Goal: Task Accomplishment & Management: Manage account settings

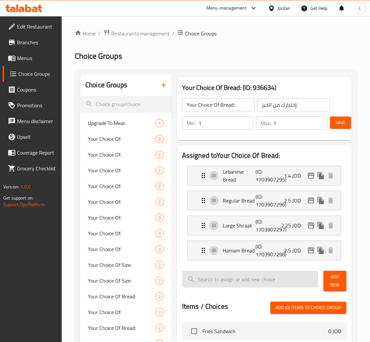
scroll to position [93, 0]
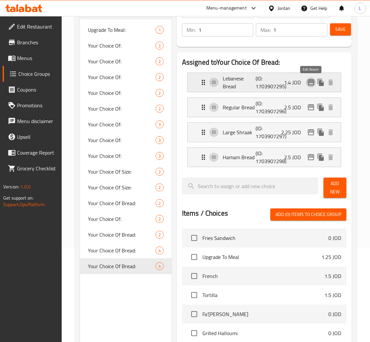
click at [311, 80] on icon "edit" at bounding box center [311, 82] width 7 height 6
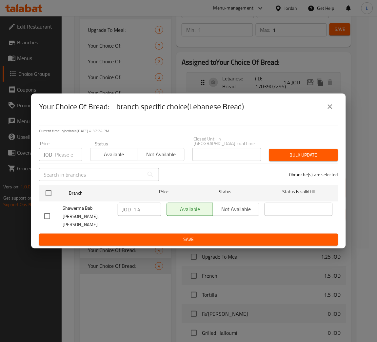
click at [328, 111] on icon "close" at bounding box center [330, 107] width 8 height 8
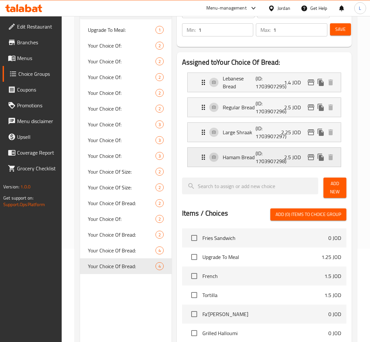
click at [312, 161] on icon "edit" at bounding box center [311, 157] width 8 height 8
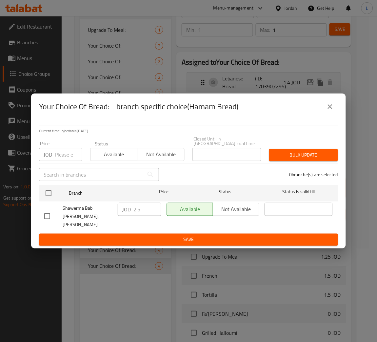
click at [65, 156] on input "number" at bounding box center [69, 154] width 28 height 13
paste input "2.5"
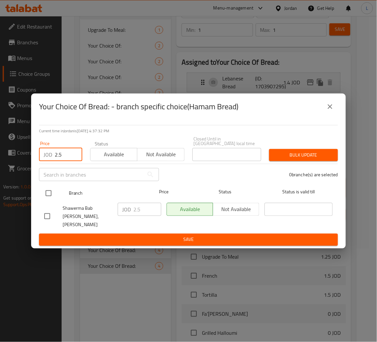
type input "2.5"
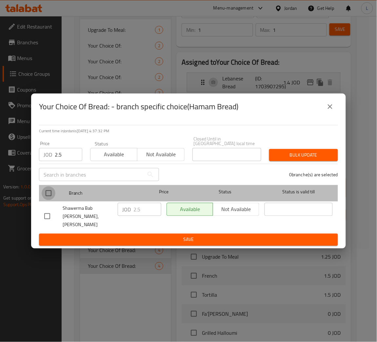
click at [50, 193] on input "checkbox" at bounding box center [49, 193] width 14 height 14
checkbox input "true"
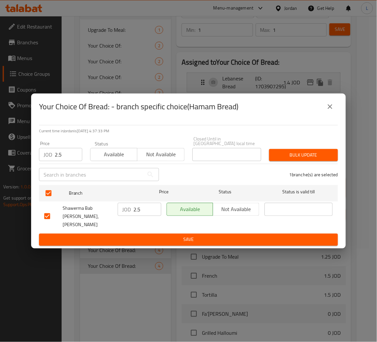
click at [306, 159] on span "Bulk update" at bounding box center [303, 155] width 58 height 8
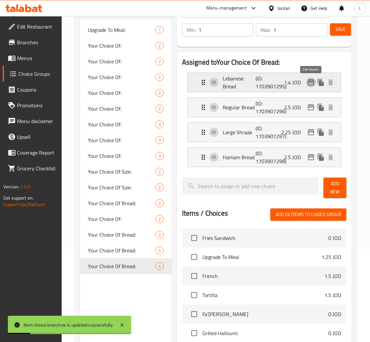
click at [312, 84] on icon "edit" at bounding box center [311, 82] width 8 height 8
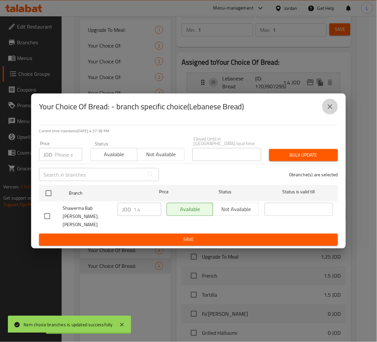
click at [334, 111] on icon "close" at bounding box center [330, 107] width 8 height 8
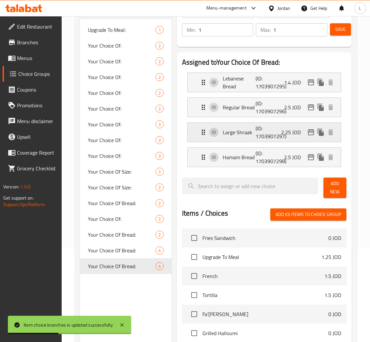
click at [308, 133] on icon "edit" at bounding box center [311, 132] width 7 height 6
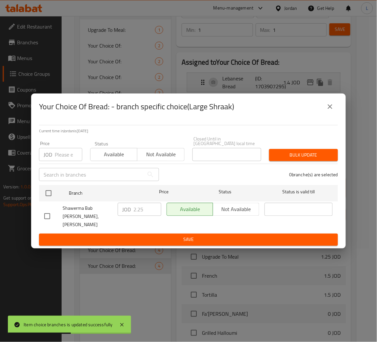
drag, startPoint x: 72, startPoint y: 158, endPoint x: 58, endPoint y: 176, distance: 23.0
click at [72, 157] on input "number" at bounding box center [69, 154] width 28 height 13
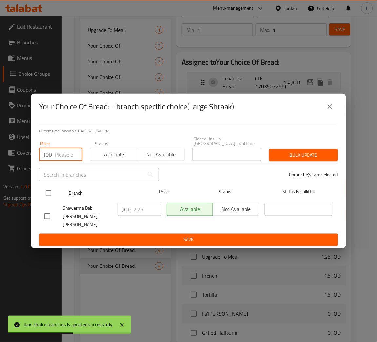
paste input "2.25"
type input "2.25"
click at [43, 198] on input "checkbox" at bounding box center [49, 193] width 14 height 14
checkbox input "true"
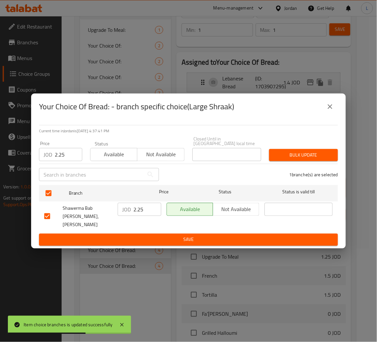
click at [295, 150] on div "Bulk update" at bounding box center [303, 155] width 77 height 20
click at [299, 157] on span "Bulk update" at bounding box center [303, 155] width 58 height 8
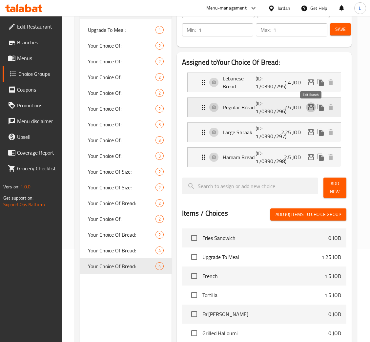
click at [310, 108] on icon "edit" at bounding box center [311, 107] width 7 height 6
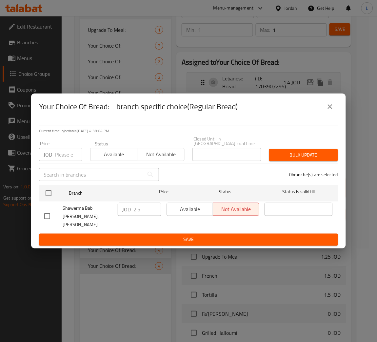
click at [328, 111] on icon "close" at bounding box center [330, 107] width 8 height 8
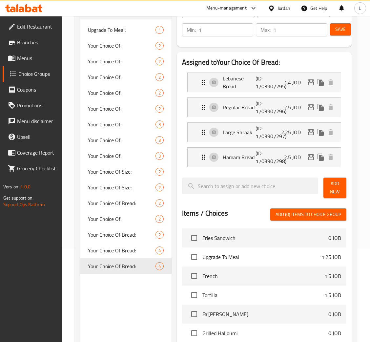
click at [27, 54] on span "Menus" at bounding box center [36, 58] width 39 height 8
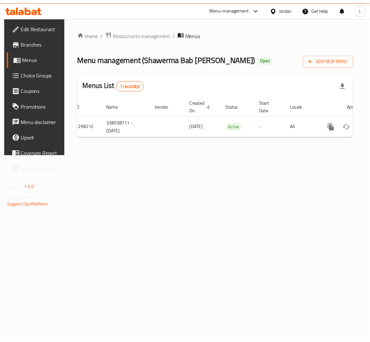
scroll to position [0, 37]
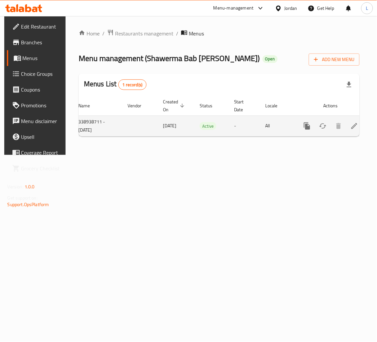
click at [351, 129] on icon "enhanced table" at bounding box center [355, 126] width 8 height 8
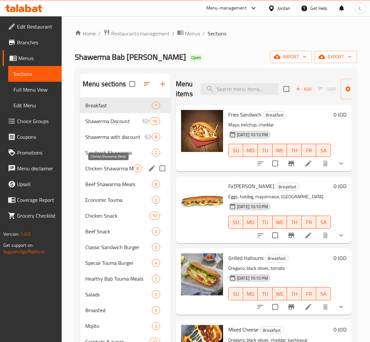
click at [113, 168] on span "Chicken Shawarma Meals" at bounding box center [109, 168] width 48 height 8
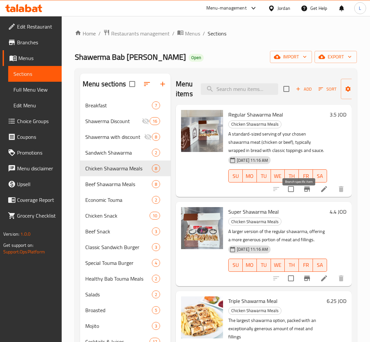
click at [299, 196] on button "Branch-specific-item" at bounding box center [307, 189] width 16 height 16
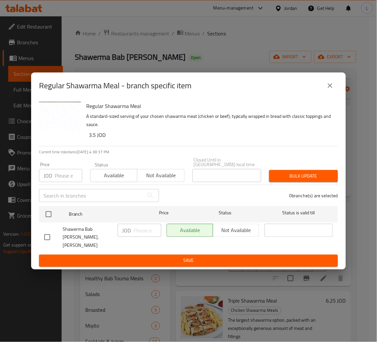
click at [61, 185] on div "Price JOD Price" at bounding box center [60, 172] width 51 height 28
click at [64, 182] on input "number" at bounding box center [69, 175] width 28 height 13
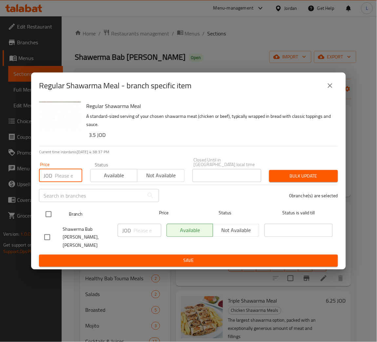
paste input "1.4"
type input "1.4"
click at [46, 215] on input "checkbox" at bounding box center [49, 214] width 14 height 14
checkbox input "true"
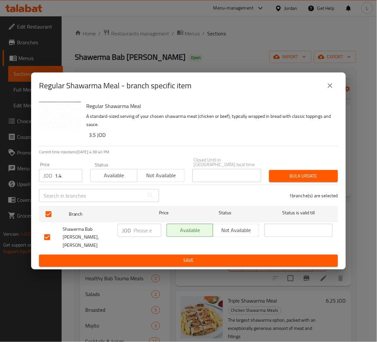
click at [55, 175] on input "1.4" at bounding box center [69, 175] width 28 height 13
paste input "3.5"
type input "3.5"
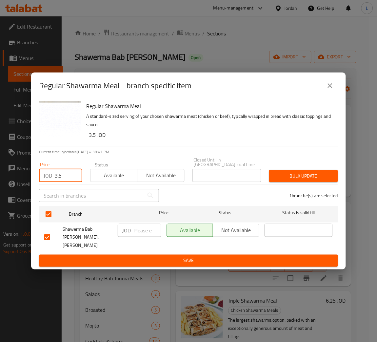
click at [298, 170] on div "Bulk update" at bounding box center [303, 176] width 77 height 20
click at [300, 175] on span "Bulk update" at bounding box center [303, 176] width 58 height 8
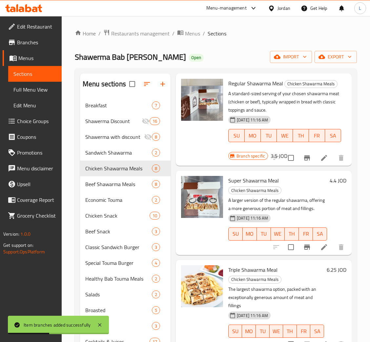
scroll to position [49, 0]
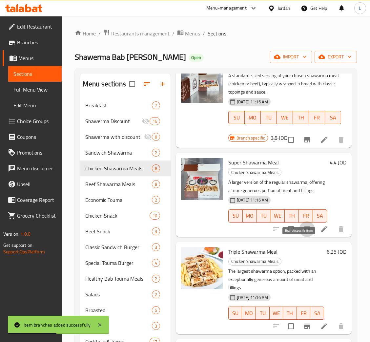
click at [304, 232] on icon "Branch-specific-item" at bounding box center [307, 228] width 6 height 5
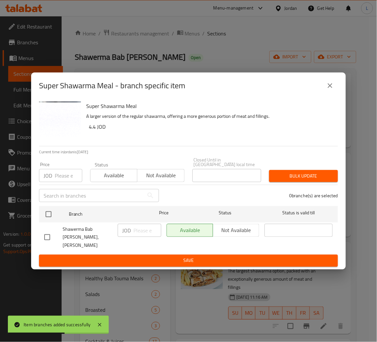
click at [55, 173] on div "JOD Price" at bounding box center [60, 175] width 43 height 13
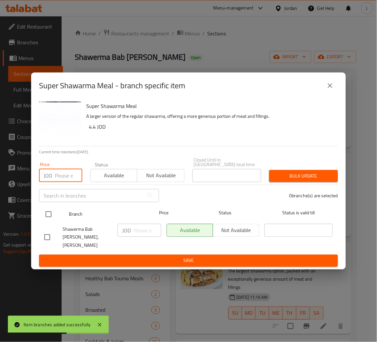
paste input "4.4"
type input "4.4"
click at [46, 212] on input "checkbox" at bounding box center [49, 214] width 14 height 14
checkbox input "true"
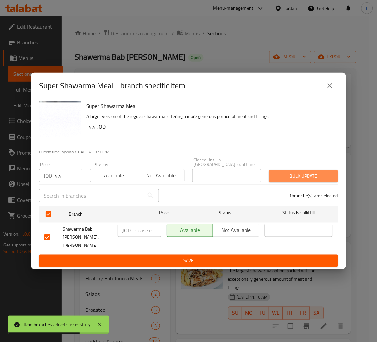
click at [327, 177] on span "Bulk update" at bounding box center [303, 176] width 58 height 8
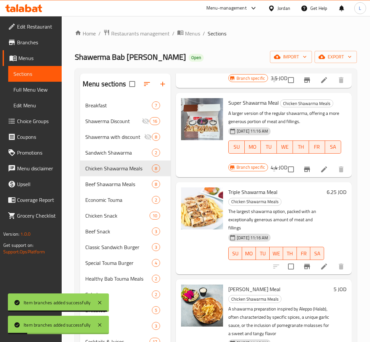
scroll to position [147, 0]
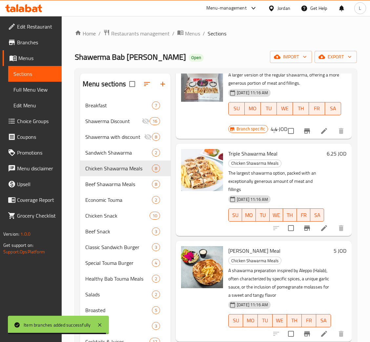
click at [304, 231] on icon "Branch-specific-item" at bounding box center [307, 227] width 6 height 5
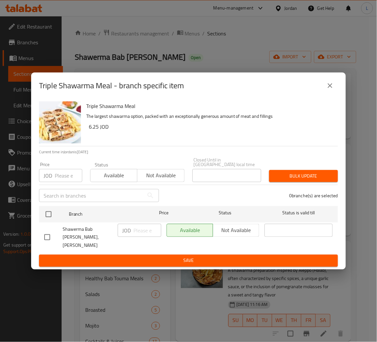
click at [55, 181] on input "number" at bounding box center [69, 175] width 28 height 13
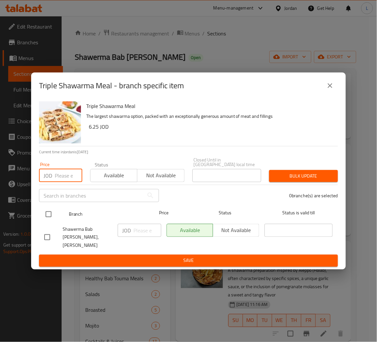
paste input "6.25"
type input "6.25"
click at [45, 217] on input "checkbox" at bounding box center [49, 214] width 14 height 14
checkbox input "true"
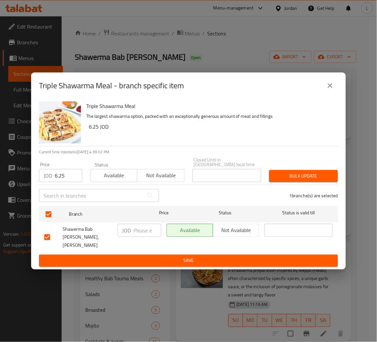
drag, startPoint x: 316, startPoint y: 174, endPoint x: 375, endPoint y: 171, distance: 58.8
click at [315, 174] on span "Bulk update" at bounding box center [303, 176] width 58 height 8
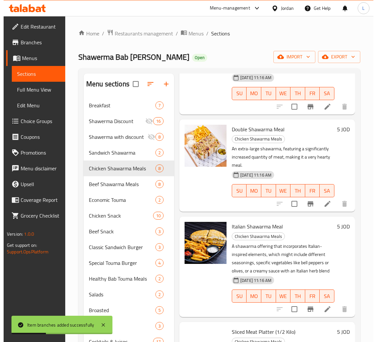
scroll to position [394, 0]
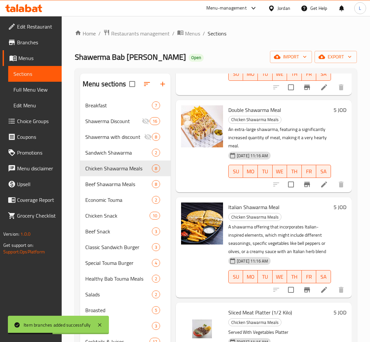
click at [303, 188] on icon "Branch-specific-item" at bounding box center [307, 184] width 8 height 8
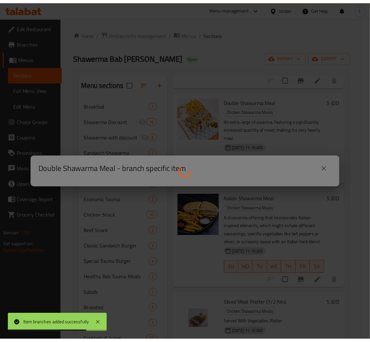
scroll to position [385, 0]
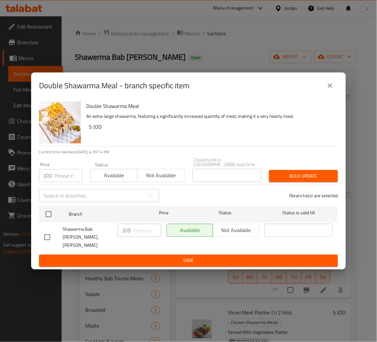
click at [331, 93] on button "close" at bounding box center [330, 86] width 16 height 16
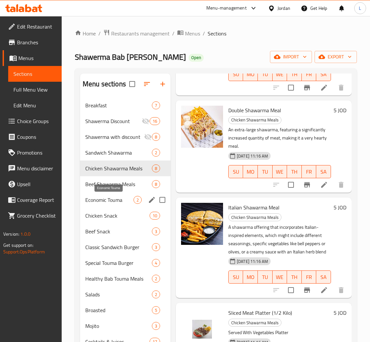
scroll to position [49, 0]
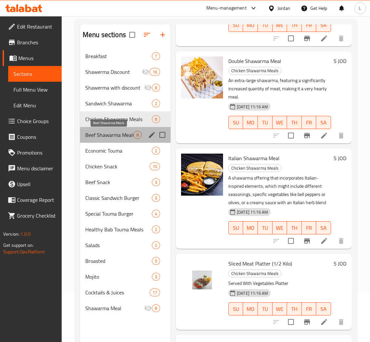
click at [108, 132] on span "Beef Shawarma Meals" at bounding box center [109, 135] width 48 height 8
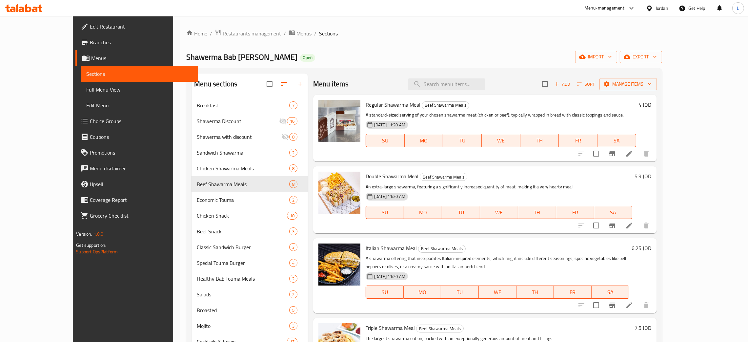
click at [32, 8] on icon at bounding box center [23, 8] width 37 height 8
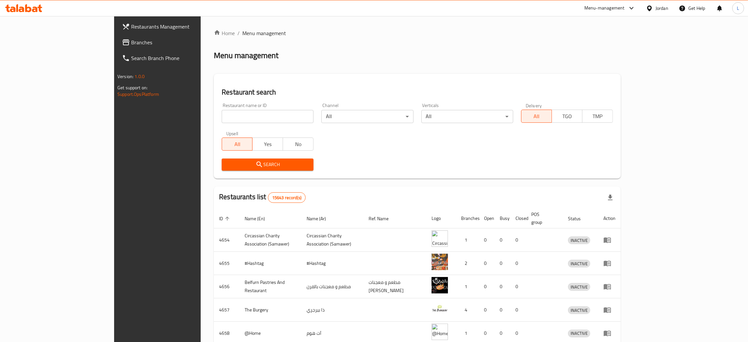
click at [131, 39] on span "Branches" at bounding box center [182, 42] width 103 height 8
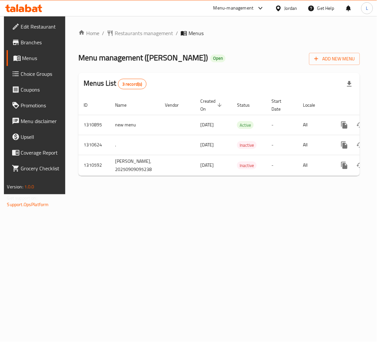
scroll to position [0, 37]
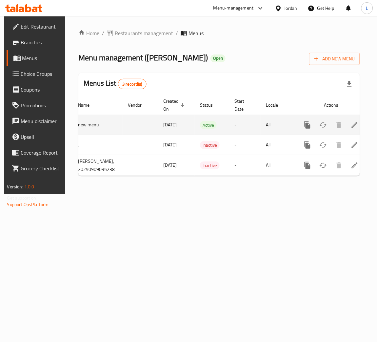
click at [346, 118] on div "enhanced table" at bounding box center [331, 125] width 63 height 16
click at [347, 120] on link "enhanced table" at bounding box center [355, 125] width 16 height 16
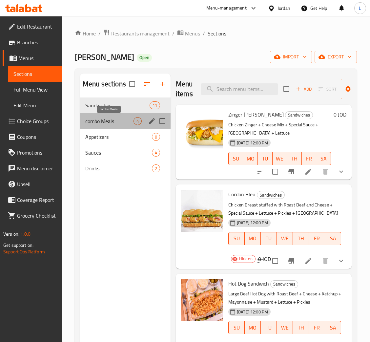
click at [114, 117] on span "combo Meals" at bounding box center [109, 121] width 48 height 8
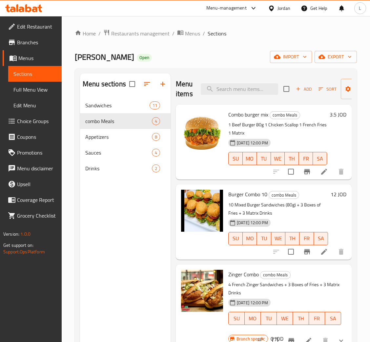
click at [308, 91] on span "Add" at bounding box center [304, 89] width 18 height 8
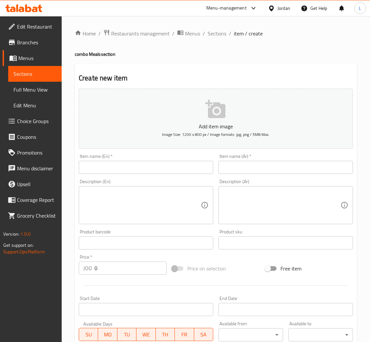
click at [249, 161] on div "Home / Restaurants management / Menus / Sections / item / create combo Meals se…" at bounding box center [216, 239] width 282 height 421
click at [249, 164] on input "text" at bounding box center [285, 167] width 134 height 13
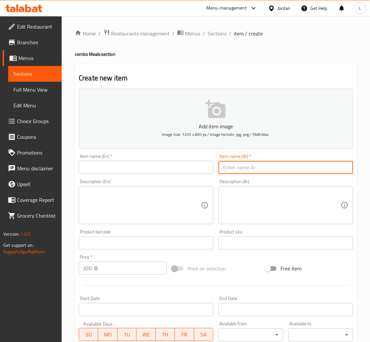
paste input "كومبو برجر 100+زنجر"
type input "كومبو برجر 100+زنجر"
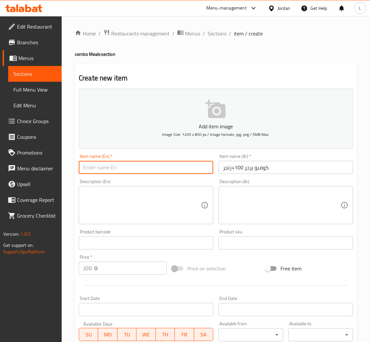
drag, startPoint x: 196, startPoint y: 166, endPoint x: 195, endPoint y: 162, distance: 4.4
click at [196, 166] on input "text" at bounding box center [146, 167] width 134 height 13
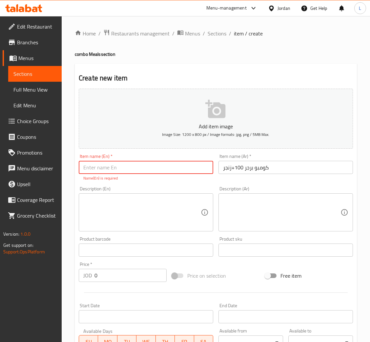
click at [110, 167] on input "text" at bounding box center [146, 167] width 134 height 13
paste input "Zinger Burger Combo"
click at [98, 168] on input "Zinger Burger Combo" at bounding box center [146, 167] width 134 height 13
type input "Zinger + Burger Combo"
click at [131, 270] on input "0" at bounding box center [130, 275] width 72 height 13
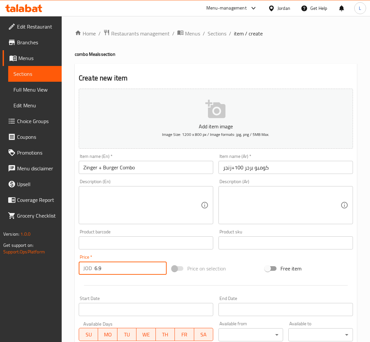
type input "6.9"
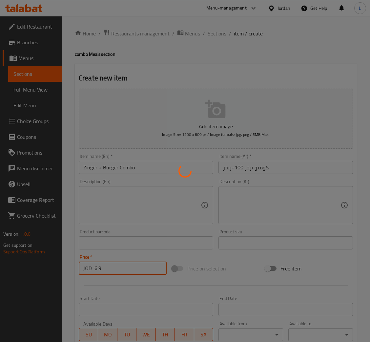
type input "0"
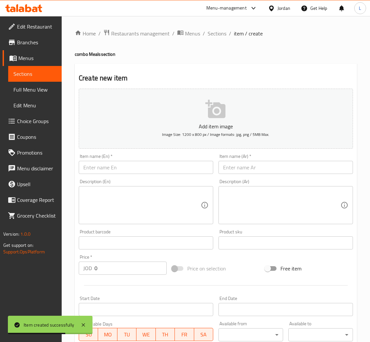
drag, startPoint x: 251, startPoint y: 168, endPoint x: 247, endPoint y: 168, distance: 3.6
click at [251, 168] on input "text" at bounding box center [285, 167] width 134 height 13
paste input "كومبو برجر 80"
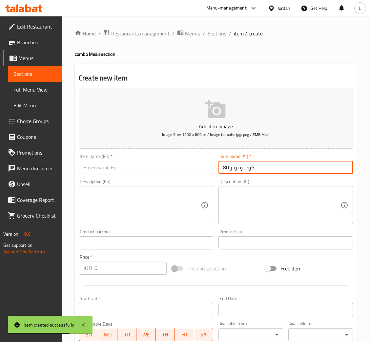
type input "كومبو برجر 80"
click at [202, 163] on input "text" at bounding box center [146, 167] width 134 height 13
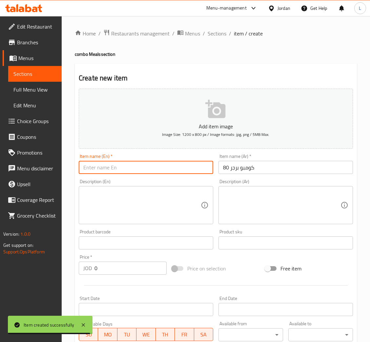
click at [154, 166] on input "text" at bounding box center [146, 167] width 134 height 13
paste input "Burger Combo 80"
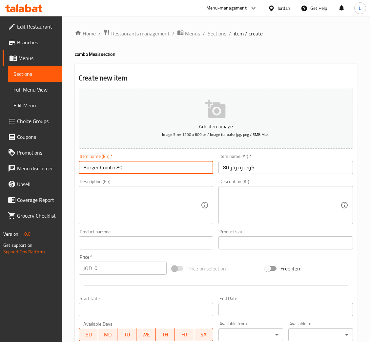
type input "Burger Combo 80"
drag, startPoint x: 247, startPoint y: 210, endPoint x: 235, endPoint y: 180, distance: 32.4
click at [247, 210] on textarea at bounding box center [281, 205] width 117 height 31
paste textarea "بطاطا +ماتركس"
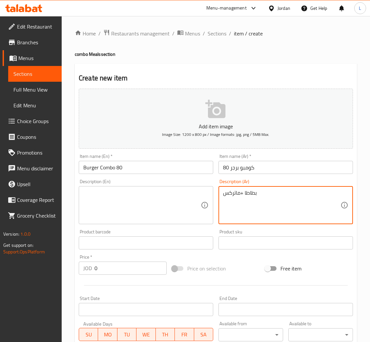
type textarea "بطاطا +ماتركس"
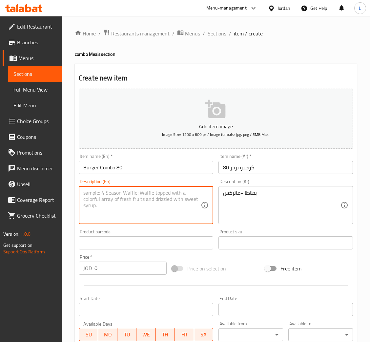
click at [145, 209] on textarea at bounding box center [141, 205] width 117 height 31
paste textarea "Potato + Matrix"
type textarea "Potato + Matrix"
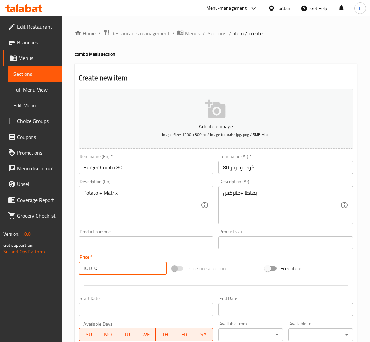
click at [142, 269] on input "0" at bounding box center [130, 267] width 72 height 13
type input "3"
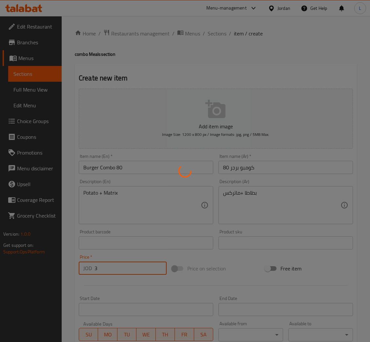
type input "0"
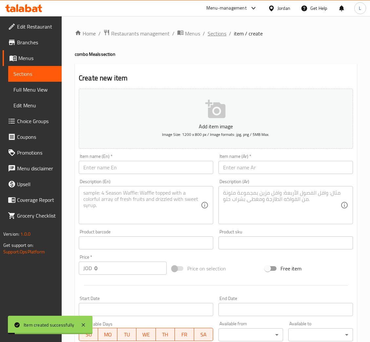
click at [217, 32] on span "Sections" at bounding box center [217, 34] width 19 height 8
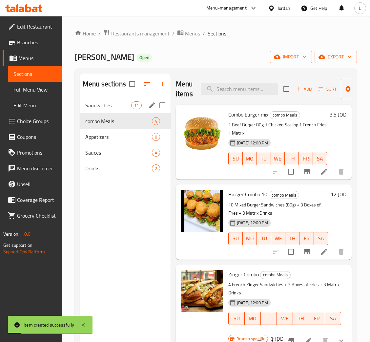
click at [106, 100] on div "Sandwiches 11" at bounding box center [125, 105] width 91 height 16
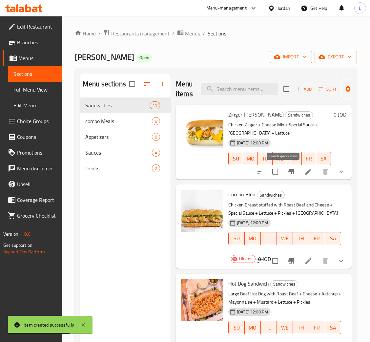
click at [287, 170] on button "Branch-specific-item" at bounding box center [291, 172] width 16 height 16
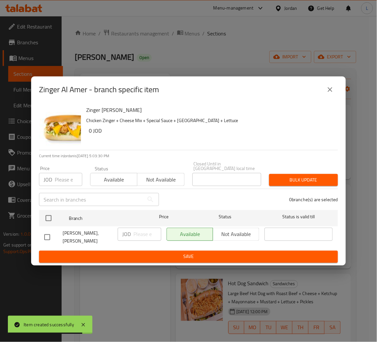
click at [68, 181] on input "number" at bounding box center [69, 179] width 28 height 13
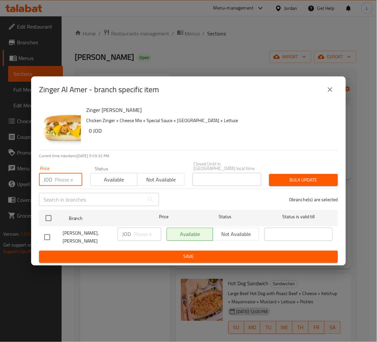
click at [334, 93] on icon "close" at bounding box center [330, 90] width 8 height 8
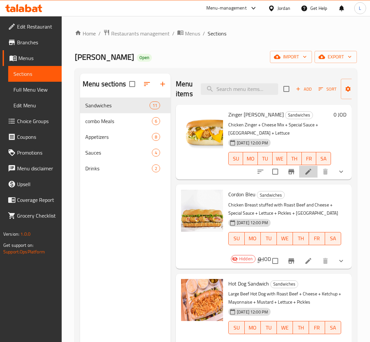
click at [304, 173] on li at bounding box center [308, 172] width 18 height 12
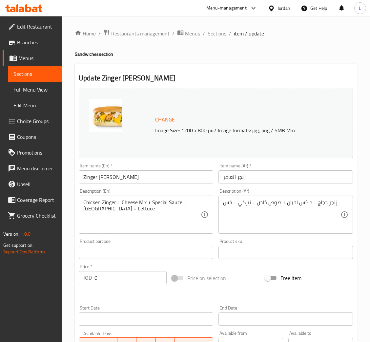
click at [215, 34] on span "Sections" at bounding box center [217, 34] width 19 height 8
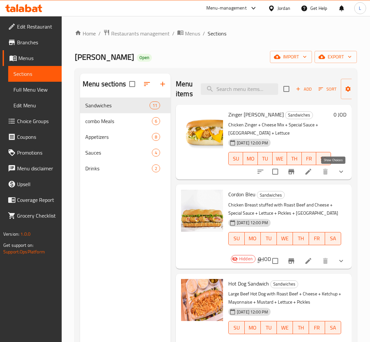
click at [337, 171] on icon "show more" at bounding box center [341, 172] width 8 height 8
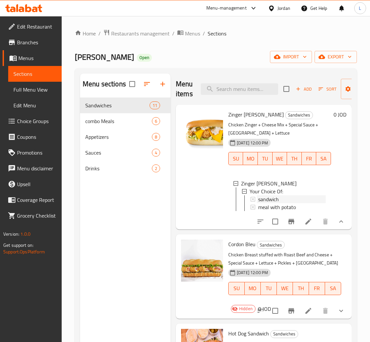
click at [269, 199] on span "sandwich" at bounding box center [268, 199] width 21 height 8
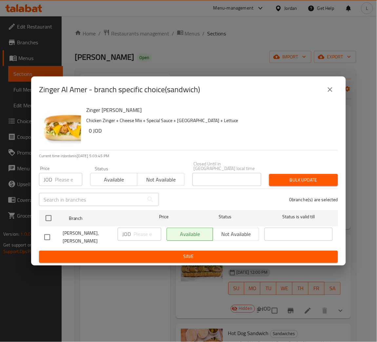
click at [64, 179] on input "number" at bounding box center [69, 179] width 28 height 13
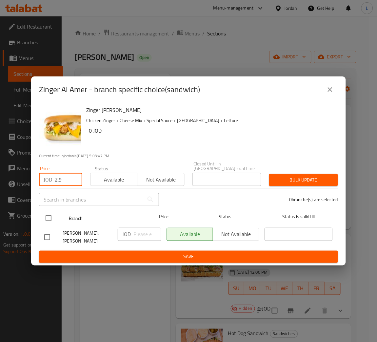
type input "2.9"
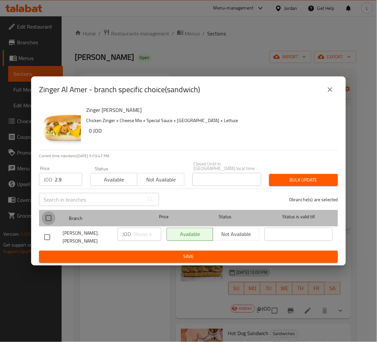
click at [51, 215] on input "checkbox" at bounding box center [49, 218] width 14 height 14
checkbox input "true"
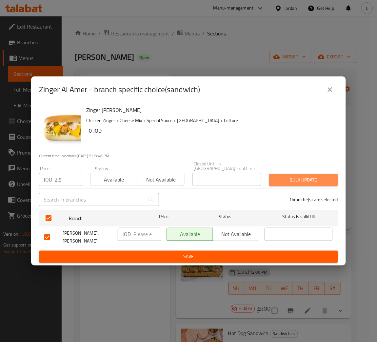
click at [297, 182] on span "Bulk update" at bounding box center [303, 180] width 58 height 8
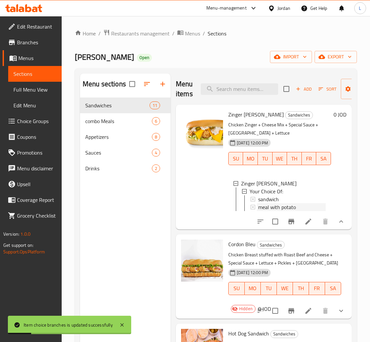
click at [265, 205] on span "meal with potato" at bounding box center [277, 207] width 38 height 8
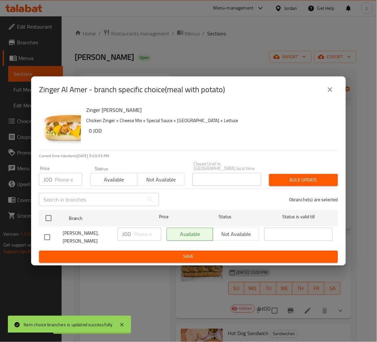
click at [64, 178] on input "number" at bounding box center [69, 179] width 28 height 13
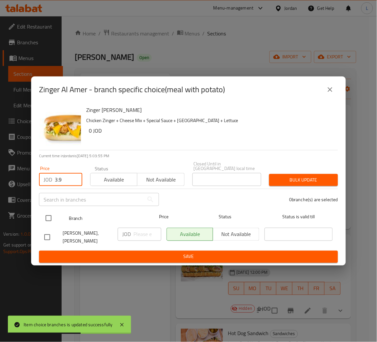
type input "3.9"
click at [56, 214] on div at bounding box center [54, 218] width 25 height 19
click at [46, 216] on input "checkbox" at bounding box center [49, 218] width 14 height 14
checkbox input "true"
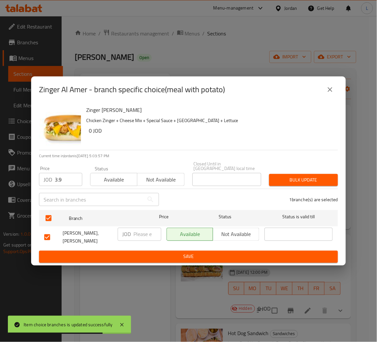
click at [292, 180] on span "Bulk update" at bounding box center [303, 180] width 58 height 8
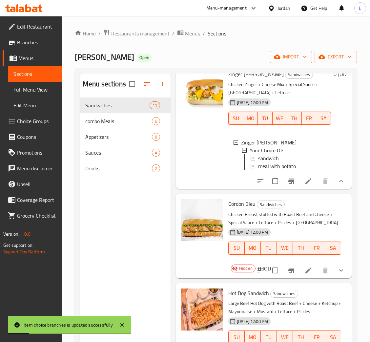
scroll to position [98, 0]
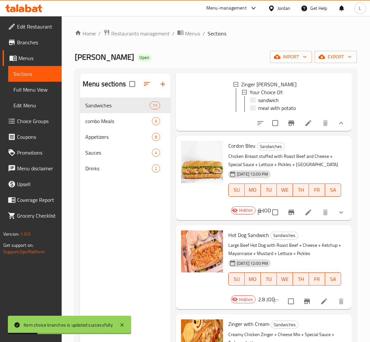
click at [339, 213] on icon "show more" at bounding box center [341, 212] width 4 height 2
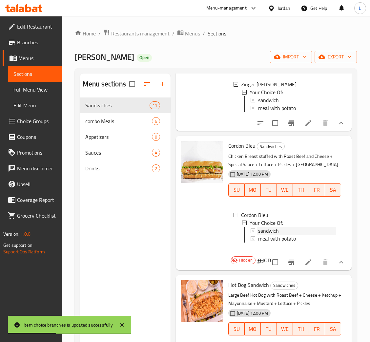
click at [281, 234] on div "sandwich" at bounding box center [297, 231] width 78 height 8
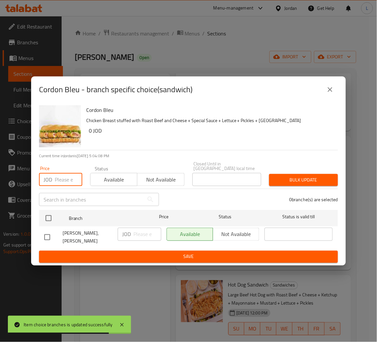
click at [58, 179] on input "number" at bounding box center [69, 179] width 28 height 13
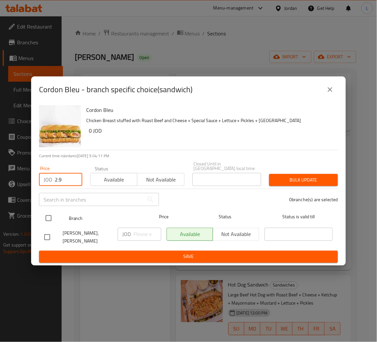
type input "2.9"
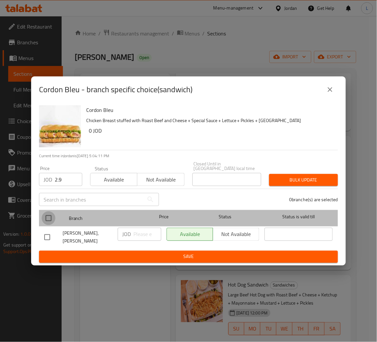
click at [49, 218] on input "checkbox" at bounding box center [49, 218] width 14 height 14
checkbox input "true"
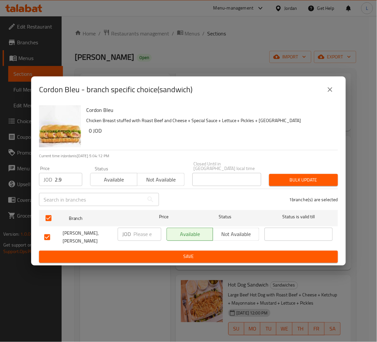
click at [303, 179] on span "Bulk update" at bounding box center [303, 180] width 58 height 8
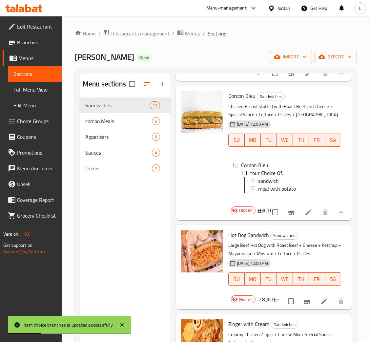
scroll to position [147, 0]
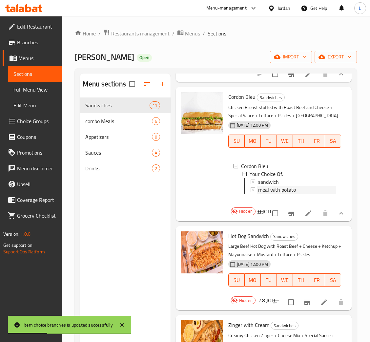
click at [283, 193] on span "meal with potato" at bounding box center [277, 190] width 38 height 8
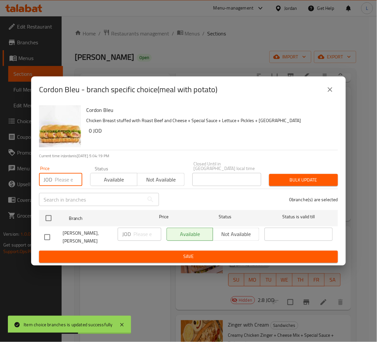
click at [68, 181] on input "number" at bounding box center [69, 179] width 28 height 13
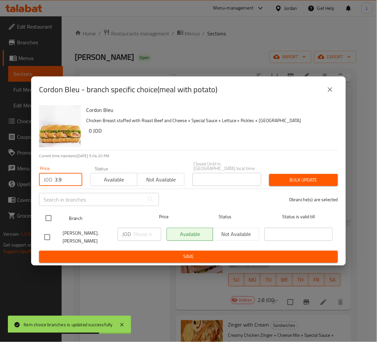
type input "3.9"
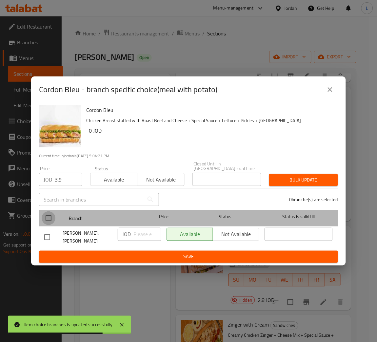
drag, startPoint x: 50, startPoint y: 221, endPoint x: 109, endPoint y: 198, distance: 62.9
click at [50, 220] on input "checkbox" at bounding box center [49, 218] width 14 height 14
checkbox input "true"
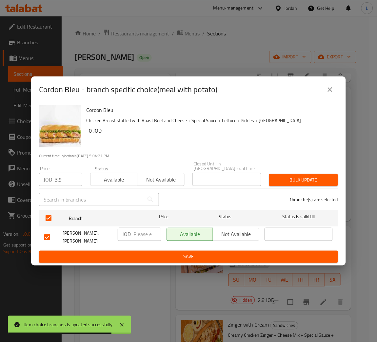
click at [311, 181] on span "Bulk update" at bounding box center [303, 180] width 58 height 8
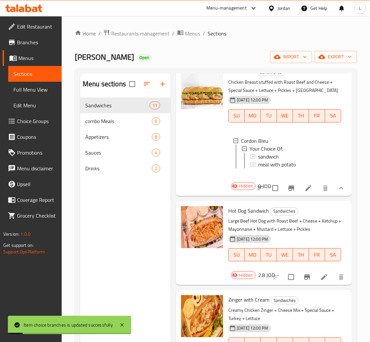
scroll to position [246, 0]
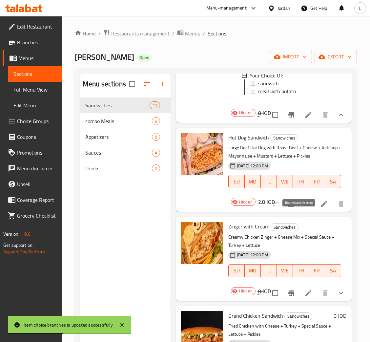
click at [304, 206] on icon "Branch-specific-item" at bounding box center [307, 203] width 6 height 5
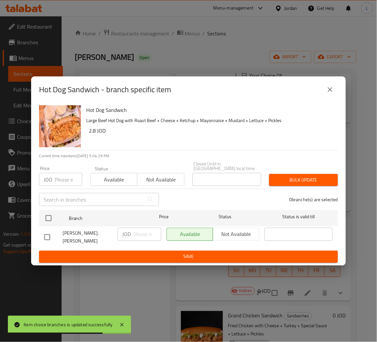
click at [55, 183] on input "number" at bounding box center [69, 179] width 28 height 13
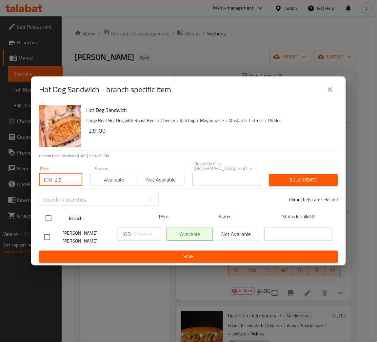
type input "2.9"
click at [53, 218] on input "checkbox" at bounding box center [49, 218] width 14 height 14
checkbox input "true"
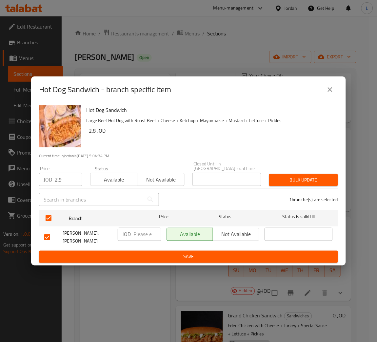
click at [286, 181] on span "Bulk update" at bounding box center [303, 180] width 58 height 8
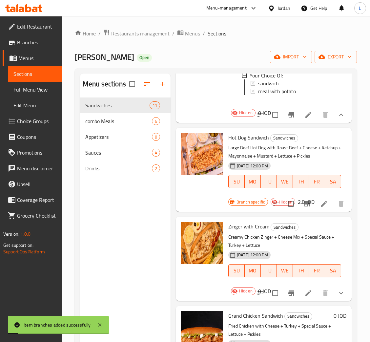
scroll to position [344, 0]
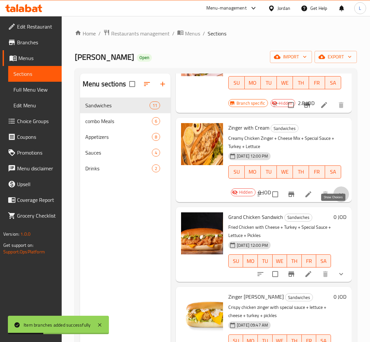
click at [339, 195] on icon "show more" at bounding box center [341, 194] width 4 height 2
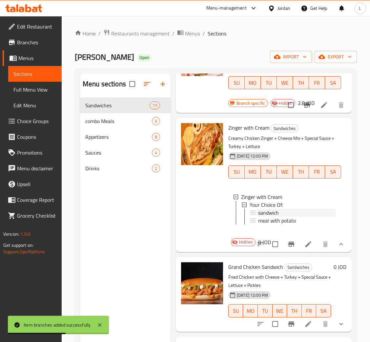
click at [257, 216] on div "sandwich" at bounding box center [296, 213] width 79 height 8
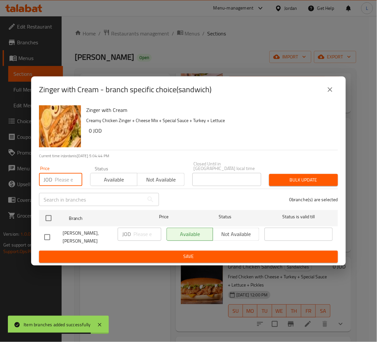
click at [65, 177] on input "number" at bounding box center [69, 179] width 28 height 13
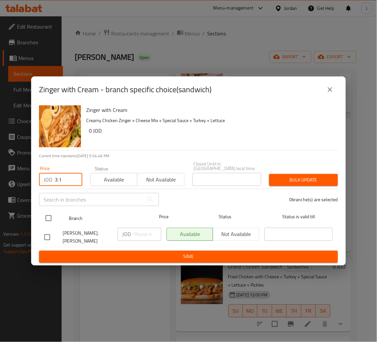
type input "3.1"
drag, startPoint x: 54, startPoint y: 213, endPoint x: 61, endPoint y: 213, distance: 6.6
click at [54, 213] on input "checkbox" at bounding box center [49, 218] width 14 height 14
checkbox input "true"
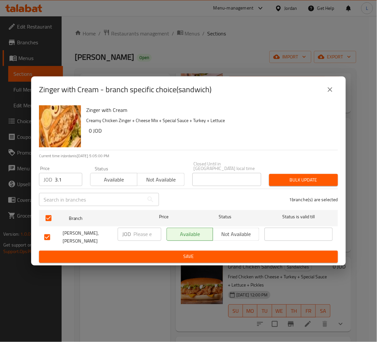
click at [316, 175] on button "Bulk update" at bounding box center [303, 180] width 69 height 12
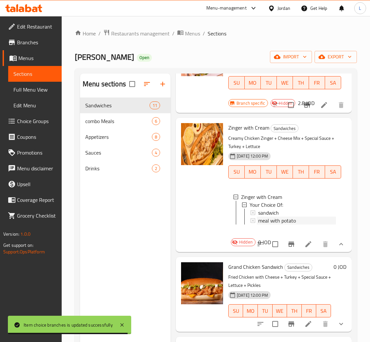
click at [287, 224] on span "meal with potato" at bounding box center [277, 220] width 38 height 8
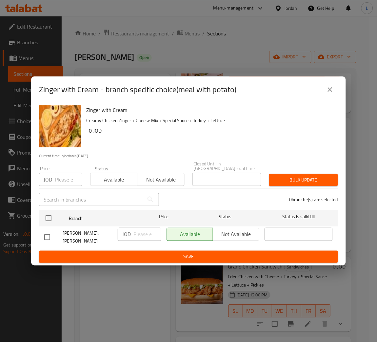
click at [61, 178] on input "number" at bounding box center [69, 179] width 28 height 13
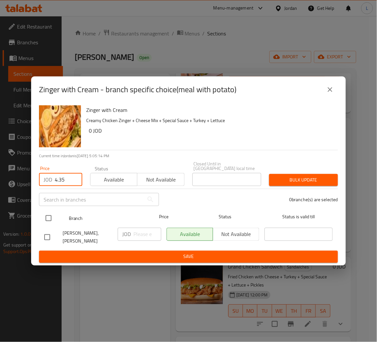
type input "4.35"
click at [48, 218] on input "checkbox" at bounding box center [49, 218] width 14 height 14
checkbox input "true"
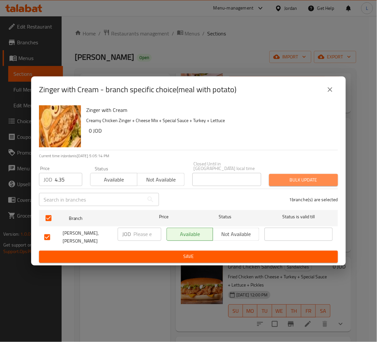
click at [274, 175] on button "Bulk update" at bounding box center [303, 180] width 69 height 12
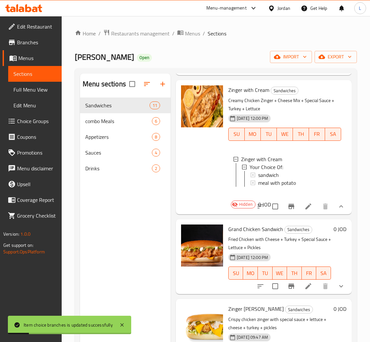
scroll to position [442, 0]
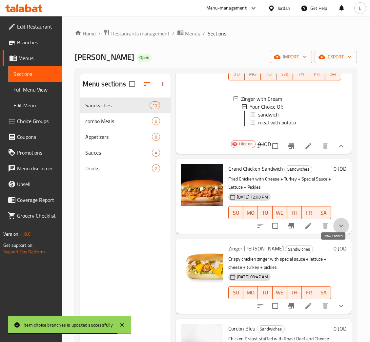
click at [337, 230] on icon "show more" at bounding box center [341, 226] width 8 height 8
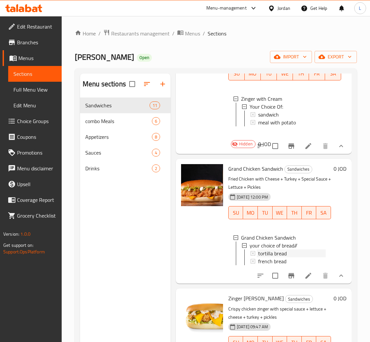
click at [280, 257] on span "tortilla bread" at bounding box center [272, 253] width 29 height 8
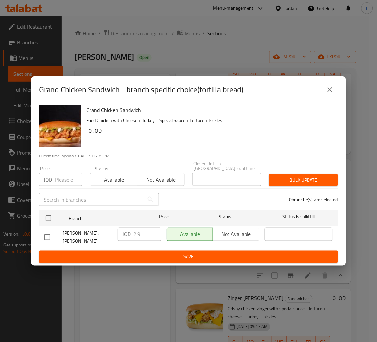
click at [61, 180] on input "number" at bounding box center [69, 179] width 28 height 13
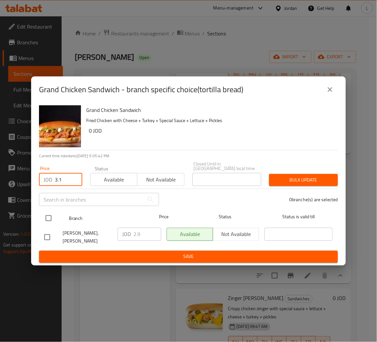
type input "3.1"
click at [50, 212] on input "checkbox" at bounding box center [49, 218] width 14 height 14
checkbox input "true"
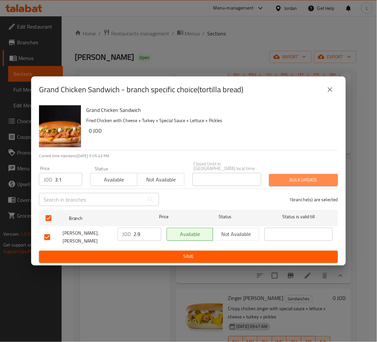
click at [308, 178] on span "Bulk update" at bounding box center [303, 180] width 58 height 8
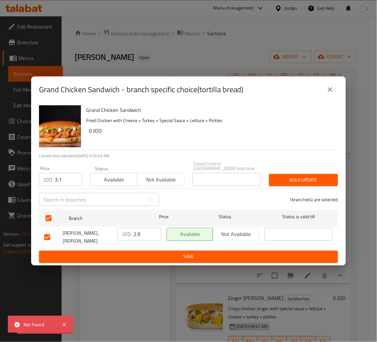
click at [325, 90] on button "close" at bounding box center [330, 90] width 16 height 16
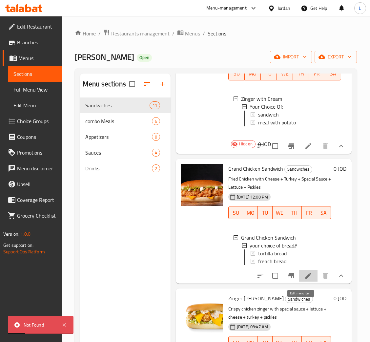
click at [305, 278] on icon at bounding box center [308, 276] width 6 height 6
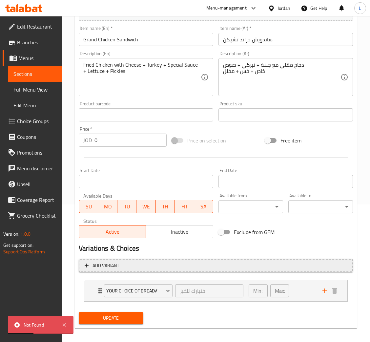
scroll to position [142, 0]
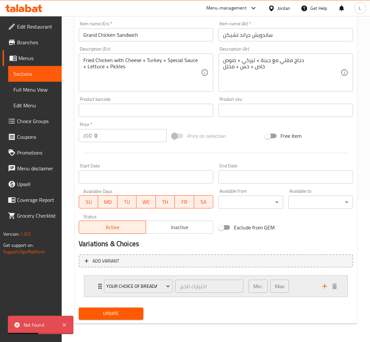
click at [97, 279] on div "your choice of bread// اختيارك للخبز ​ Min: 1 ​ Max: 1 ​" at bounding box center [217, 285] width 243 height 21
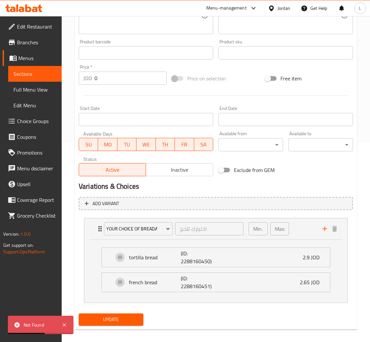
scroll to position [205, 0]
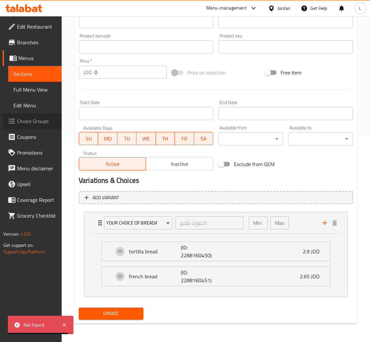
click at [38, 117] on span "Choice Groups" at bounding box center [36, 121] width 39 height 8
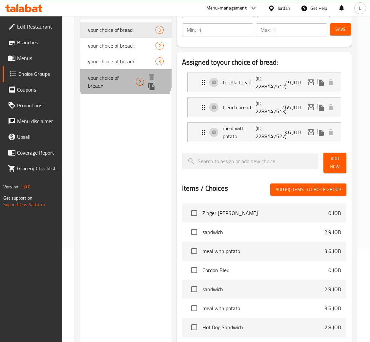
click at [126, 75] on span "your choice of bread//" at bounding box center [112, 82] width 48 height 16
type input "your choice of bread//"
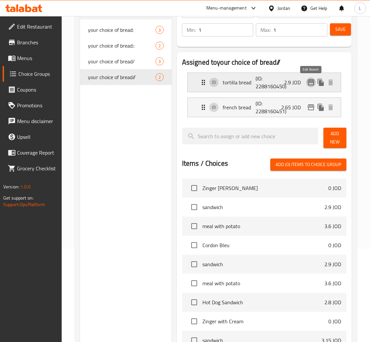
click at [307, 81] on icon "edit" at bounding box center [311, 82] width 8 height 8
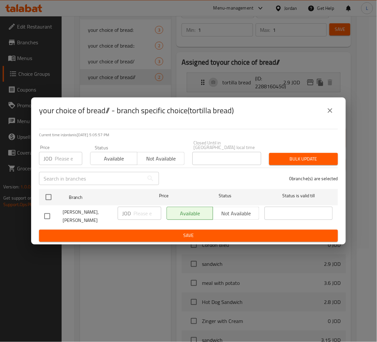
click at [61, 155] on input "number" at bounding box center [69, 158] width 28 height 13
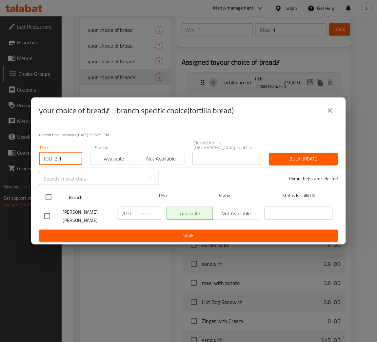
type input "3.1"
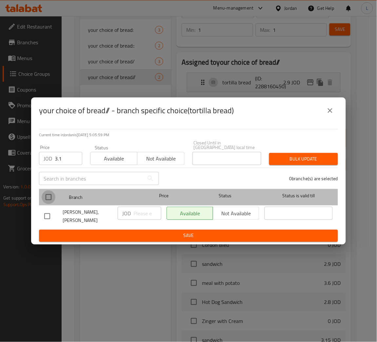
click at [52, 198] on input "checkbox" at bounding box center [49, 197] width 14 height 14
checkbox input "true"
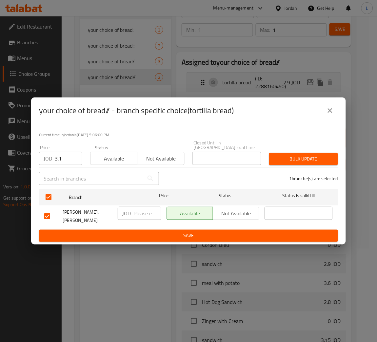
click at [281, 155] on span "Bulk update" at bounding box center [303, 159] width 58 height 8
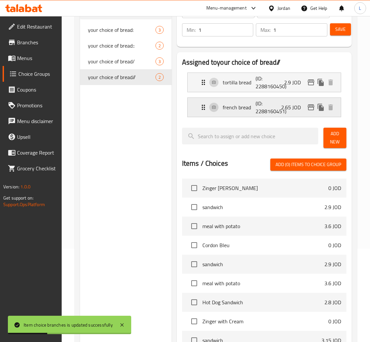
click at [310, 104] on icon "edit" at bounding box center [311, 107] width 8 height 8
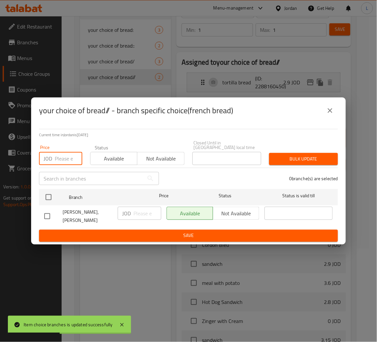
click at [58, 163] on input "number" at bounding box center [69, 158] width 28 height 13
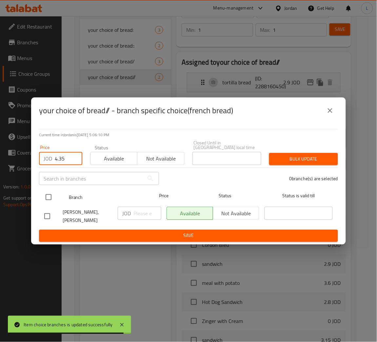
type input "4.35"
click at [52, 196] on input "checkbox" at bounding box center [49, 197] width 14 height 14
checkbox input "true"
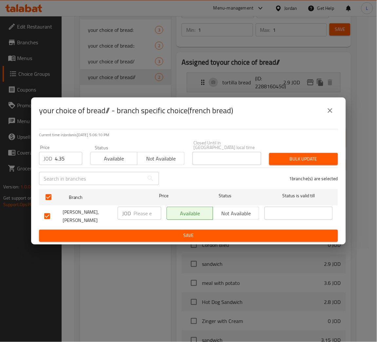
click at [288, 153] on button "Bulk update" at bounding box center [303, 159] width 69 height 12
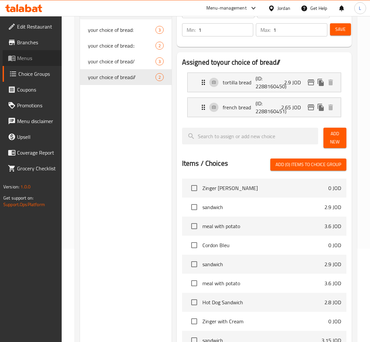
click at [34, 59] on span "Menus" at bounding box center [36, 58] width 39 height 8
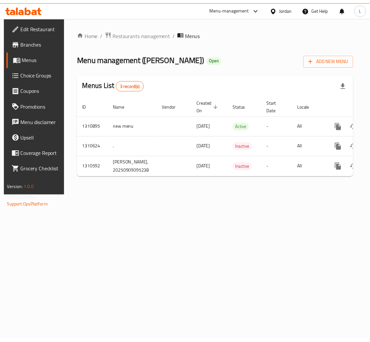
scroll to position [0, 37]
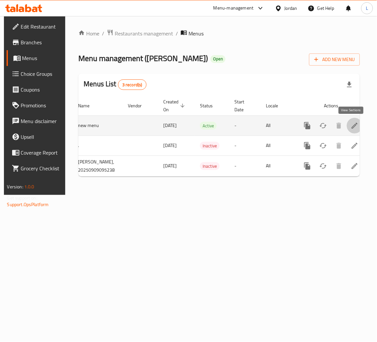
click at [355, 125] on icon "enhanced table" at bounding box center [355, 126] width 8 height 8
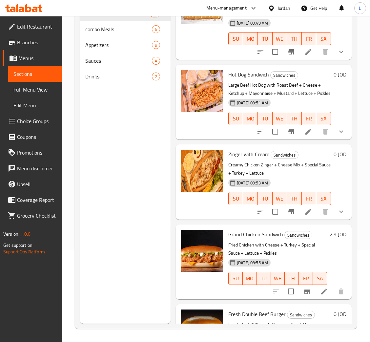
scroll to position [613, 0]
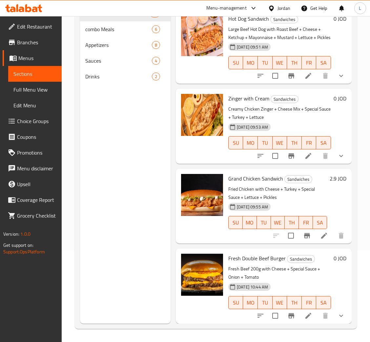
click at [337, 312] on icon "show more" at bounding box center [341, 316] width 8 height 8
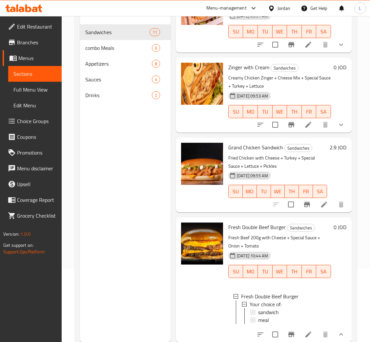
scroll to position [92, 0]
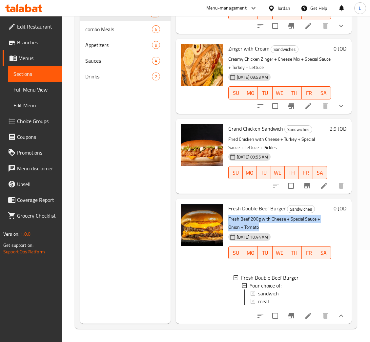
drag, startPoint x: 229, startPoint y: 201, endPoint x: 266, endPoint y: 212, distance: 39.1
click at [266, 215] on p "Fresh Beef 200g with Cheese + Special Sauce + Onion + Tomato" at bounding box center [279, 223] width 103 height 16
click at [318, 230] on div "17-09-2025 10:44 AM SU MO TU WE TH FR SA" at bounding box center [280, 247] width 108 height 35
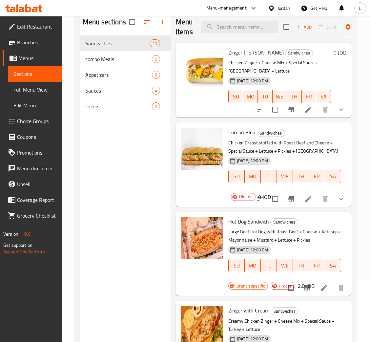
scroll to position [43, 0]
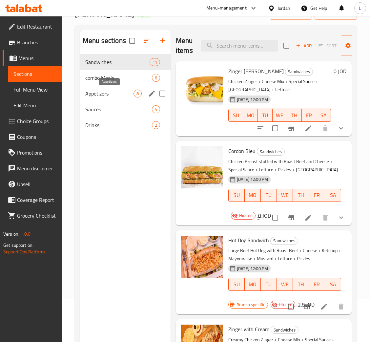
click at [112, 94] on span "Appetizers" at bounding box center [109, 94] width 48 height 8
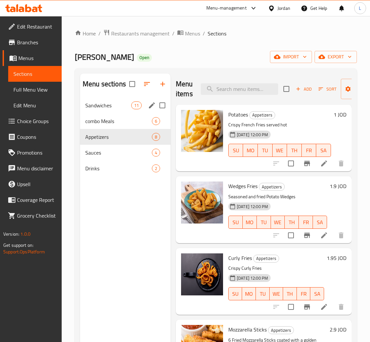
click at [117, 102] on span "Sandwiches" at bounding box center [108, 105] width 46 height 8
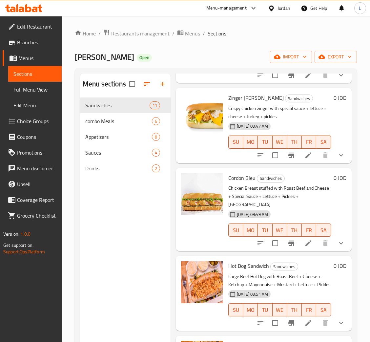
scroll to position [442, 0]
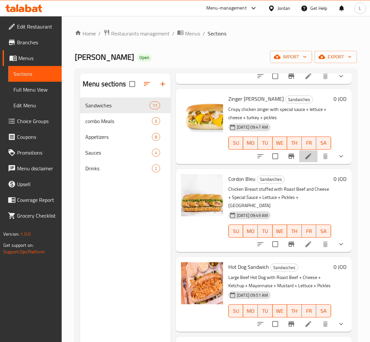
click at [299, 155] on li at bounding box center [308, 156] width 18 height 12
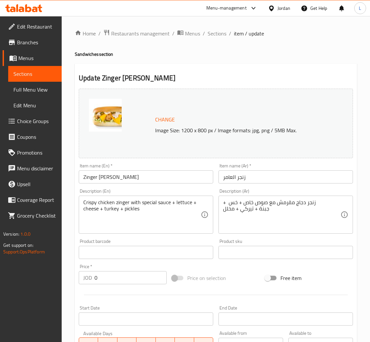
scroll to position [142, 0]
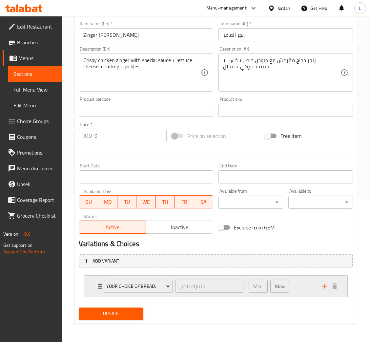
click at [91, 288] on div "your choice of bread: اختيارك للخبز ​ Min: 1 ​ Max: 1 ​" at bounding box center [215, 285] width 263 height 21
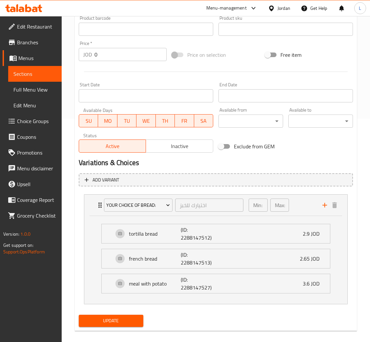
scroll to position [0, 0]
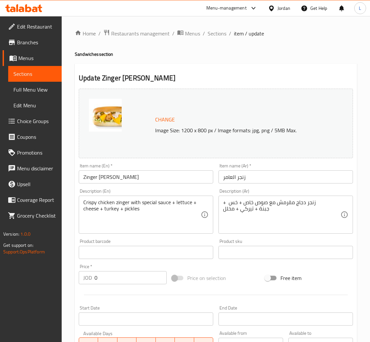
click at [206, 34] on ol "Home / Restaurants management / Menus / Sections / item / update" at bounding box center [216, 33] width 282 height 9
click at [212, 32] on span "Sections" at bounding box center [217, 34] width 19 height 8
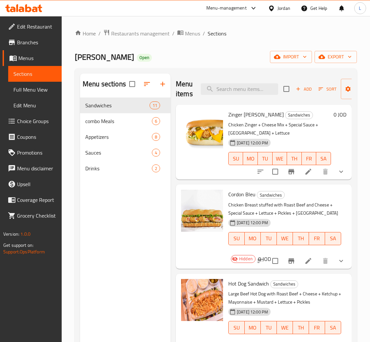
click at [341, 174] on button "show more" at bounding box center [341, 172] width 16 height 16
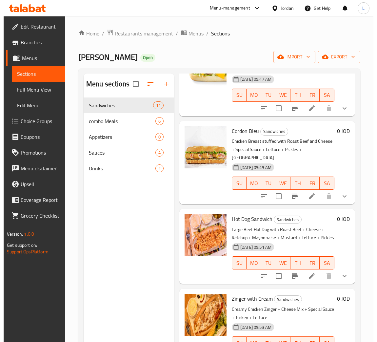
scroll to position [541, 0]
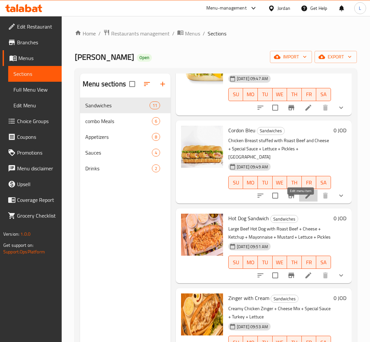
click at [304, 199] on icon at bounding box center [308, 196] width 8 height 8
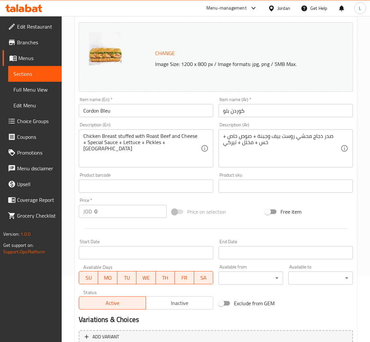
scroll to position [142, 0]
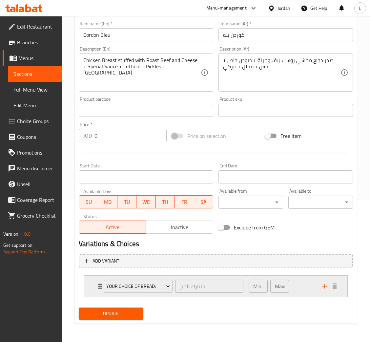
click at [93, 283] on div "your choice of bread: اختيارك للخبز ​ Min: 1 ​ Max: 1 ​" at bounding box center [215, 285] width 263 height 21
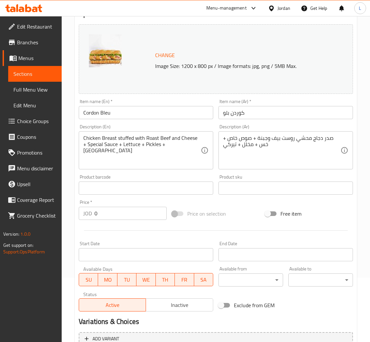
scroll to position [0, 0]
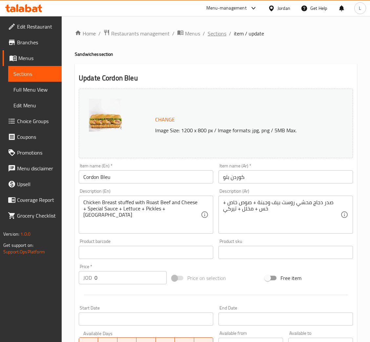
click at [221, 30] on span "Sections" at bounding box center [217, 34] width 19 height 8
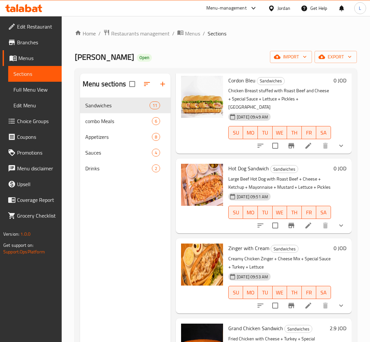
scroll to position [590, 0]
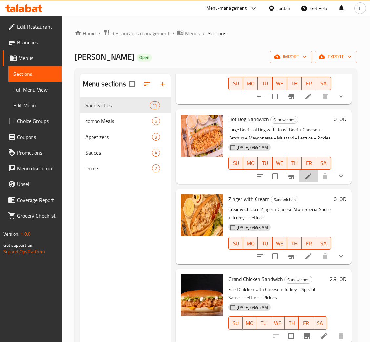
click at [299, 182] on li at bounding box center [308, 176] width 18 height 12
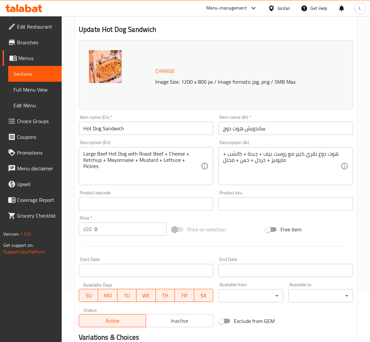
scroll to position [142, 0]
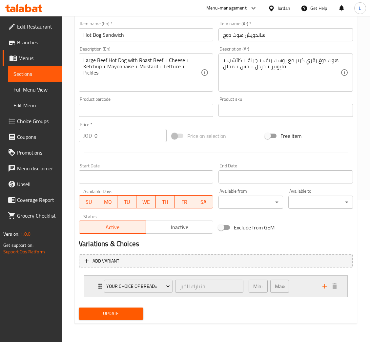
click at [92, 282] on div "your choice of bread:: اختيارك للخبز ​ Min: 1 ​ Max: 1 ​" at bounding box center [215, 285] width 263 height 21
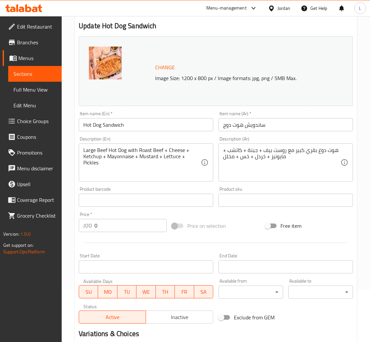
scroll to position [0, 0]
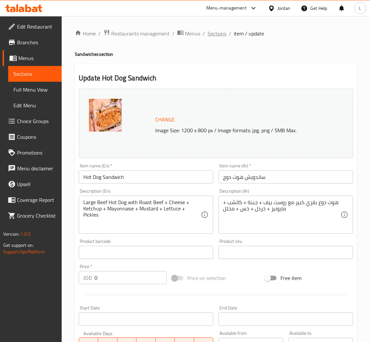
click at [219, 30] on span "Sections" at bounding box center [217, 34] width 19 height 8
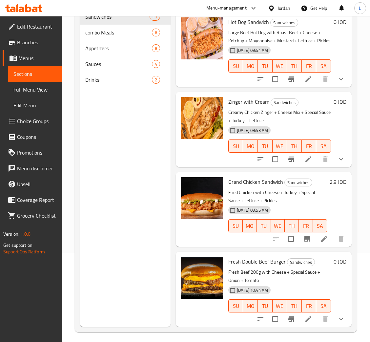
scroll to position [92, 0]
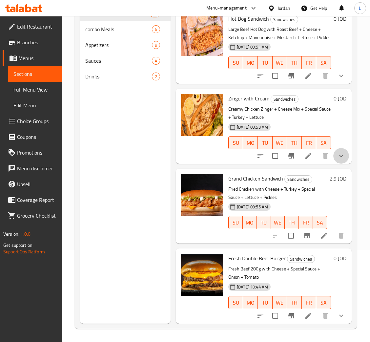
click at [333, 151] on button "show more" at bounding box center [341, 156] width 16 height 16
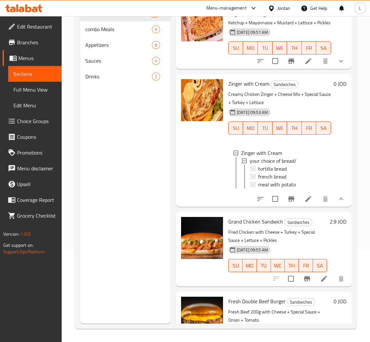
click at [304, 203] on icon at bounding box center [308, 199] width 8 height 8
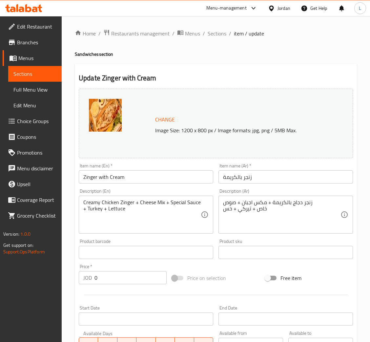
scroll to position [142, 0]
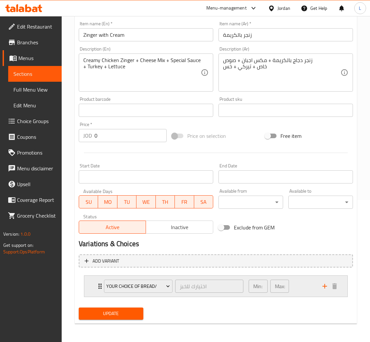
click at [93, 284] on div "your choice of bread/ اختيارك للخبز ​ Min: 1 ​ Max: 1 ​" at bounding box center [215, 285] width 263 height 21
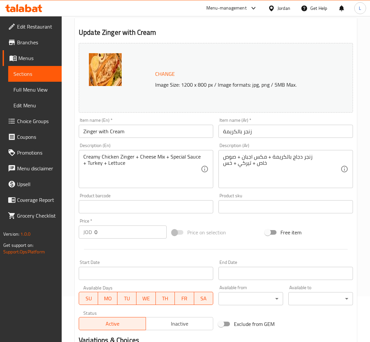
scroll to position [0, 0]
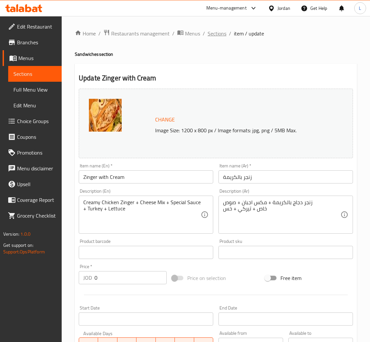
click at [215, 31] on span "Sections" at bounding box center [217, 34] width 19 height 8
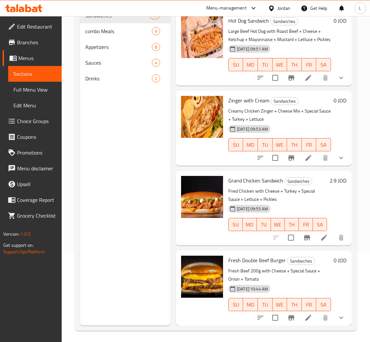
scroll to position [92, 0]
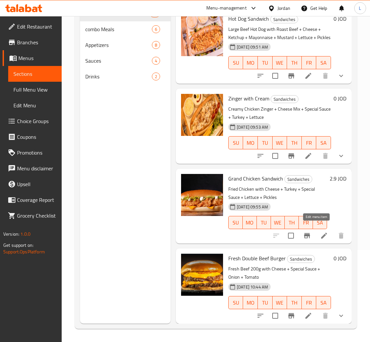
click at [321, 233] on icon at bounding box center [324, 236] width 6 height 6
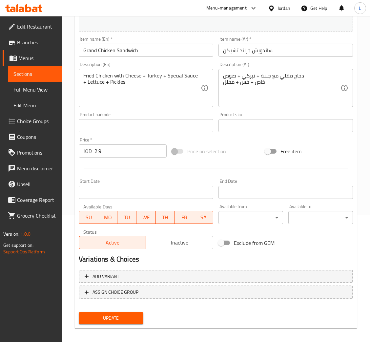
scroll to position [130, 0]
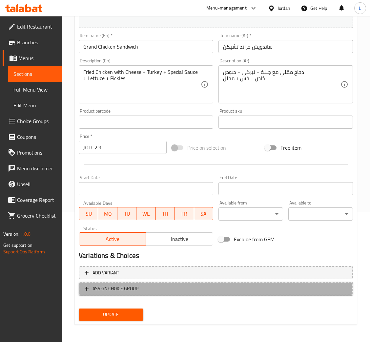
click at [187, 287] on span "ASSIGN CHOICE GROUP" at bounding box center [216, 288] width 262 height 8
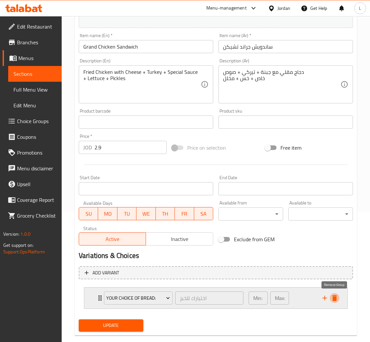
click at [335, 295] on icon "delete" at bounding box center [334, 298] width 5 height 6
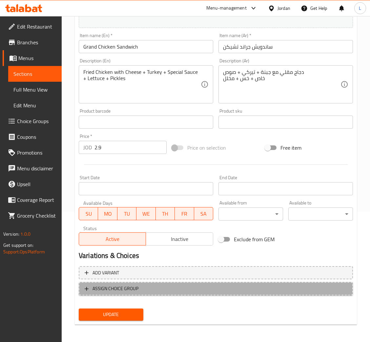
click at [164, 283] on button "ASSIGN CHOICE GROUP" at bounding box center [216, 288] width 274 height 13
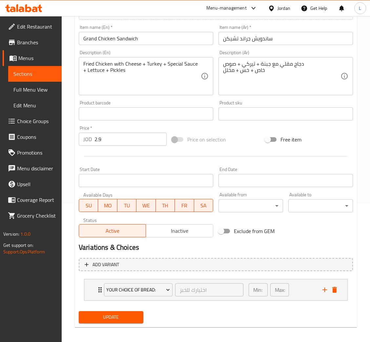
scroll to position [142, 0]
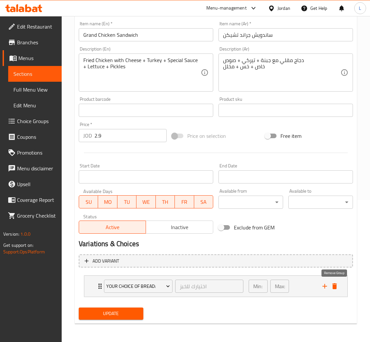
drag, startPoint x: 337, startPoint y: 285, endPoint x: 325, endPoint y: 280, distance: 13.1
click at [337, 285] on icon "delete" at bounding box center [335, 286] width 8 height 8
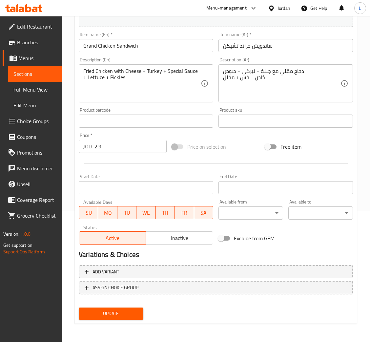
scroll to position [130, 0]
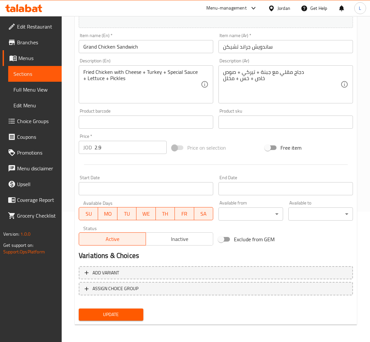
click at [107, 146] on input "2.9" at bounding box center [130, 147] width 72 height 13
click at [106, 147] on input "2.9" at bounding box center [130, 147] width 72 height 13
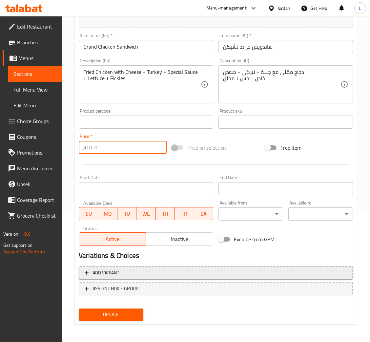
type input "0"
click at [213, 272] on span "Add variant" at bounding box center [216, 273] width 262 height 8
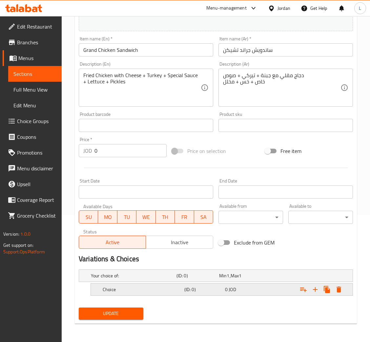
click at [154, 288] on h5 "Choice" at bounding box center [142, 289] width 79 height 7
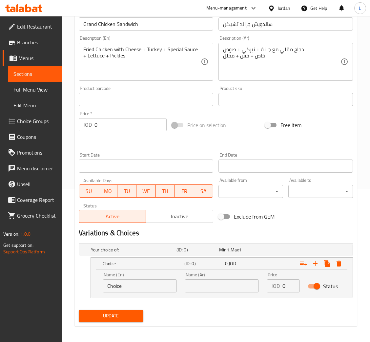
scroll to position [155, 0]
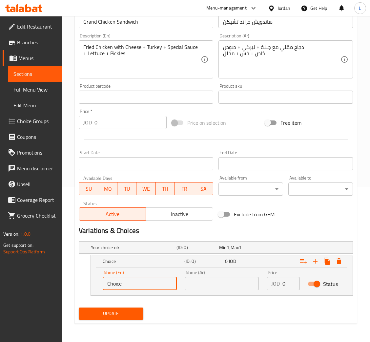
click at [136, 285] on input "Choice" at bounding box center [140, 283] width 74 height 13
type input "S"
click at [148, 286] on input "Tortilla bread" at bounding box center [140, 283] width 74 height 13
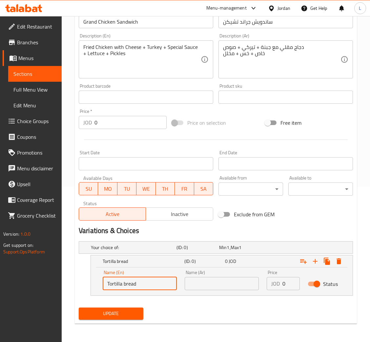
click at [148, 286] on input "Tortilla bread" at bounding box center [140, 283] width 74 height 13
type input "Tortilla bread"
click at [211, 286] on input "text" at bounding box center [222, 283] width 74 height 13
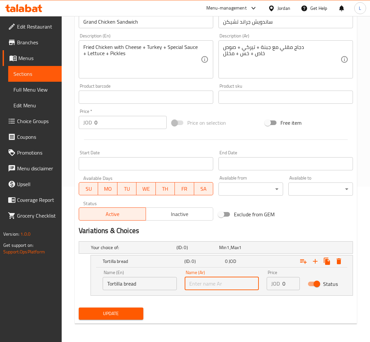
paste input "خبز تورتيلا"
type input "خبز تورتيلا"
click at [286, 281] on input "0" at bounding box center [290, 283] width 17 height 13
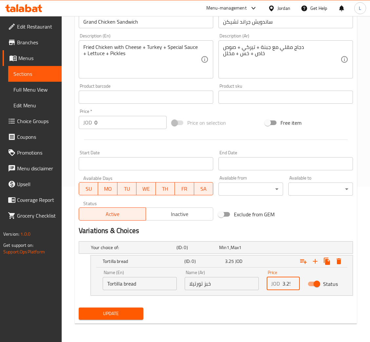
scroll to position [0, 2]
type input "3.25"
click at [315, 261] on icon "Expand" at bounding box center [315, 261] width 5 height 5
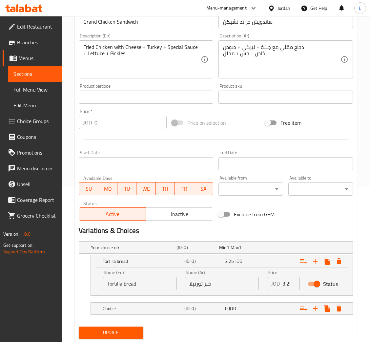
scroll to position [174, 0]
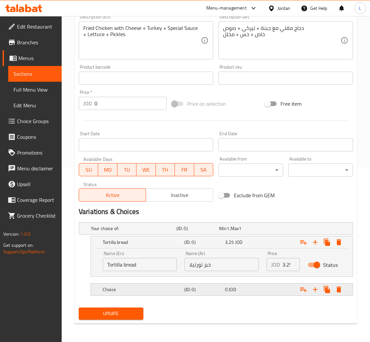
click at [203, 289] on h5 "(ID: 0)" at bounding box center [203, 289] width 38 height 7
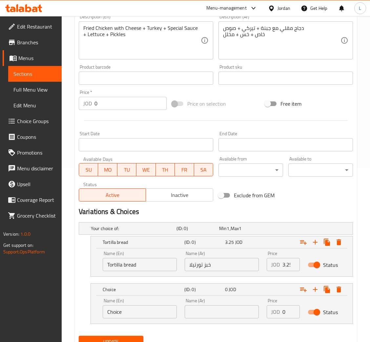
click at [204, 312] on input "text" at bounding box center [222, 311] width 74 height 13
type input "s"
click at [204, 312] on input "خبز الفرنسي" at bounding box center [222, 311] width 74 height 13
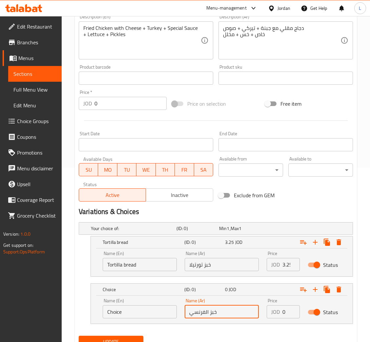
type input "خبز الفرنسي"
click at [147, 307] on input "Choice" at bounding box center [140, 311] width 74 height 13
click at [147, 305] on input "Choice" at bounding box center [140, 311] width 74 height 13
click at [147, 308] on input "Choice" at bounding box center [140, 311] width 74 height 13
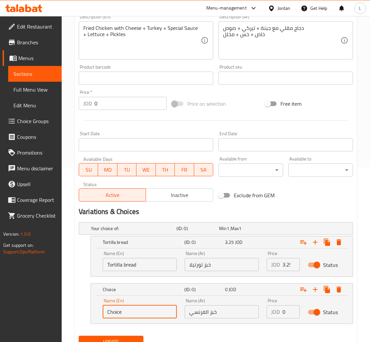
click at [147, 308] on input "Choice" at bounding box center [140, 311] width 74 height 13
paste input "French bread"
type input "French bread"
click at [288, 314] on input "0" at bounding box center [290, 311] width 17 height 13
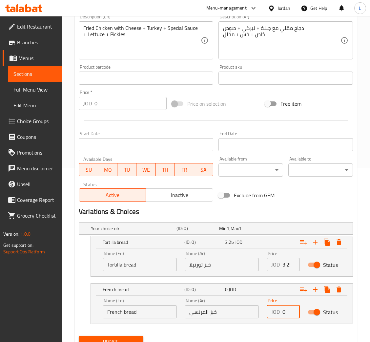
click at [288, 314] on input "0" at bounding box center [290, 311] width 17 height 13
type input "2.9"
click at [79, 335] on button "Update" at bounding box center [111, 341] width 65 height 12
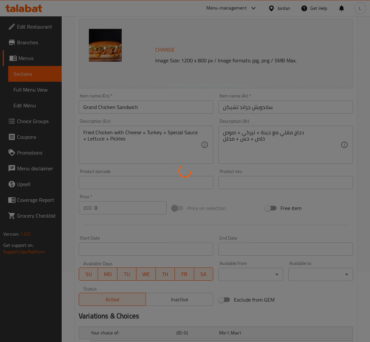
scroll to position [0, 0]
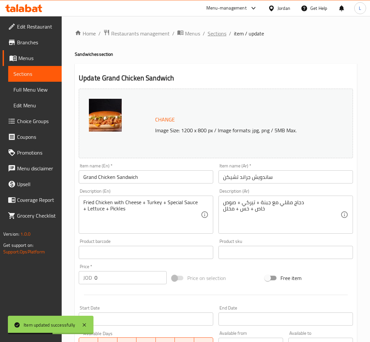
click at [212, 31] on span "Sections" at bounding box center [217, 34] width 19 height 8
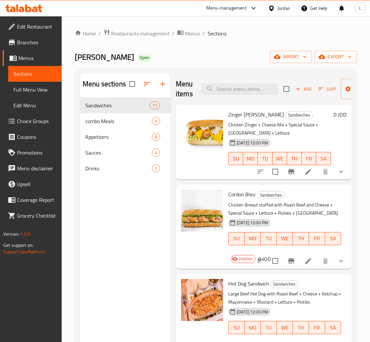
click at [247, 92] on input "search" at bounding box center [239, 88] width 77 height 11
type input "ل"
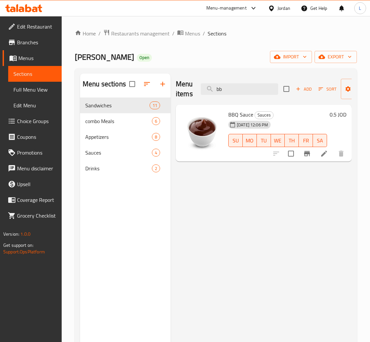
type input "b"
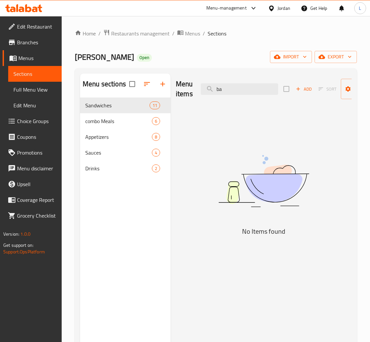
type input "b"
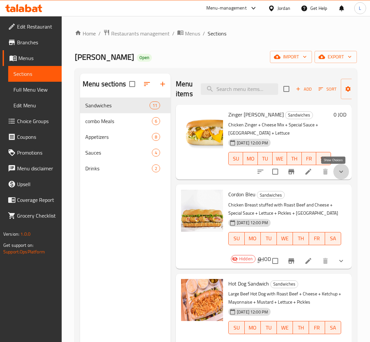
click at [337, 174] on icon "show more" at bounding box center [341, 172] width 8 height 8
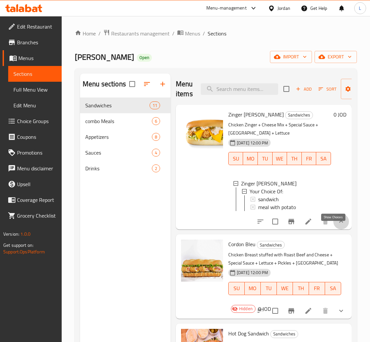
click at [337, 225] on icon "show more" at bounding box center [341, 221] width 8 height 8
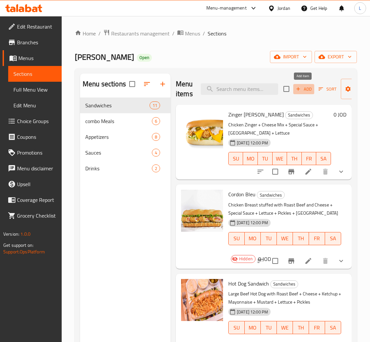
click at [302, 91] on span "Add" at bounding box center [304, 89] width 18 height 8
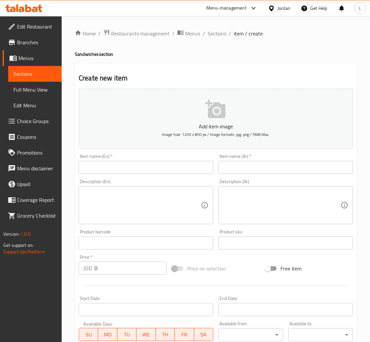
click at [161, 169] on input "text" at bounding box center [146, 167] width 134 height 13
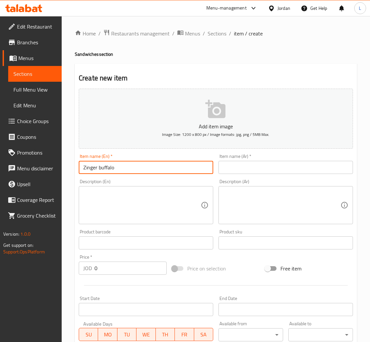
click at [161, 169] on input "Zinger buffalo" at bounding box center [146, 167] width 134 height 13
type input "Zinger buffalo"
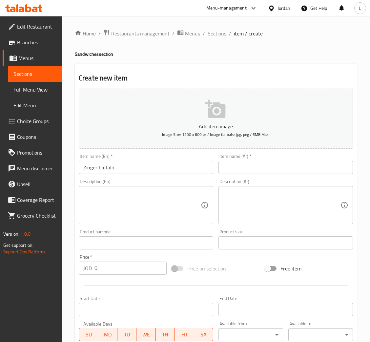
click at [245, 167] on input "text" at bounding box center [285, 167] width 134 height 13
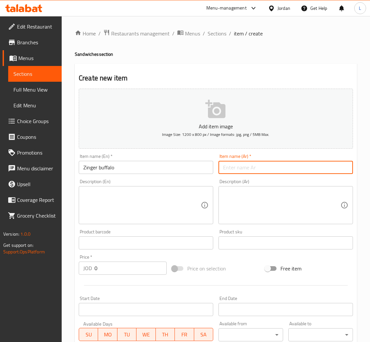
paste input "زنجر باربيكو"
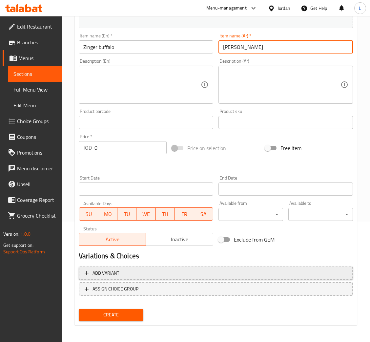
type input "زنجر باربيكو"
click at [184, 273] on span "Add variant" at bounding box center [216, 273] width 262 height 8
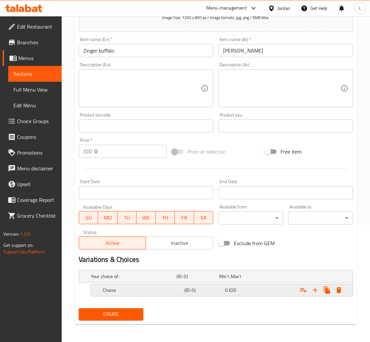
click at [174, 293] on div "Choice" at bounding box center [142, 289] width 82 height 9
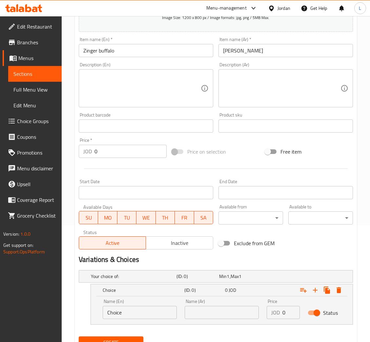
click at [150, 309] on input "Choice" at bounding box center [140, 312] width 74 height 13
type input "Tortilla bread"
click at [207, 318] on div "Name (Ar) Name (Ar)" at bounding box center [222, 309] width 82 height 28
click at [213, 314] on input "text" at bounding box center [222, 312] width 74 height 13
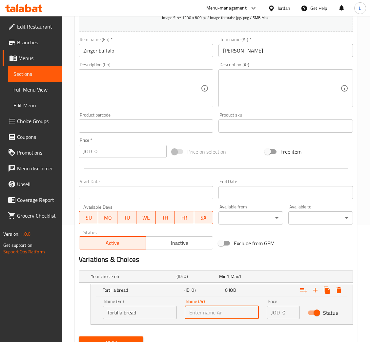
click at [166, 309] on input "Tortilla bread" at bounding box center [140, 312] width 74 height 13
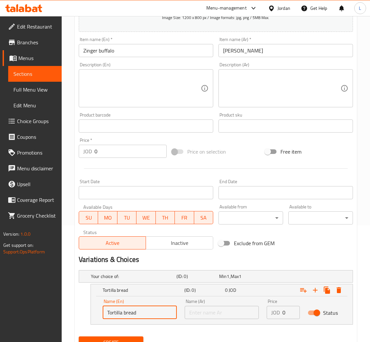
click at [165, 310] on input "Tortilla bread" at bounding box center [140, 312] width 74 height 13
click at [212, 313] on input "text" at bounding box center [222, 312] width 74 height 13
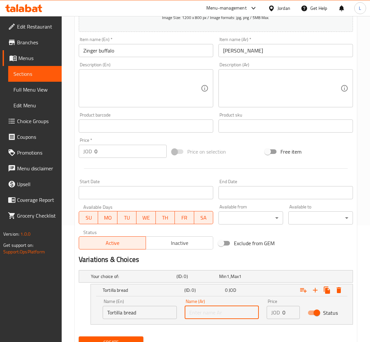
paste input "خبز تورتيلا"
type input "خبز تورتيلا"
click at [286, 313] on input "0" at bounding box center [290, 312] width 17 height 13
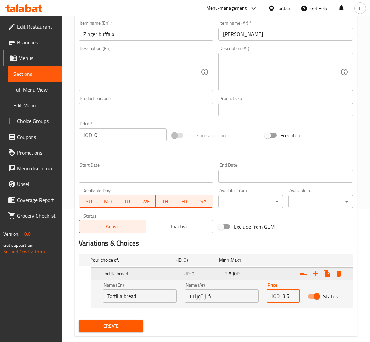
scroll to position [145, 0]
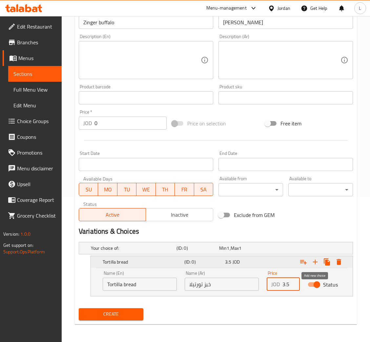
type input "3.5"
click at [318, 261] on icon "Expand" at bounding box center [315, 262] width 8 height 8
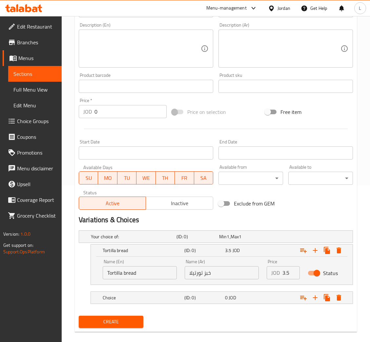
scroll to position [164, 0]
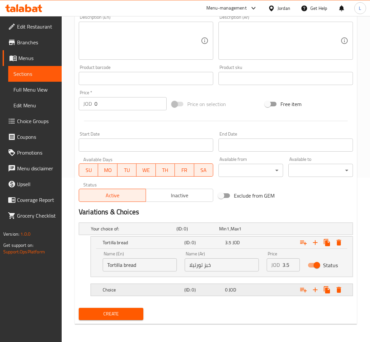
click at [212, 286] on h5 "(ID: 0)" at bounding box center [203, 289] width 38 height 7
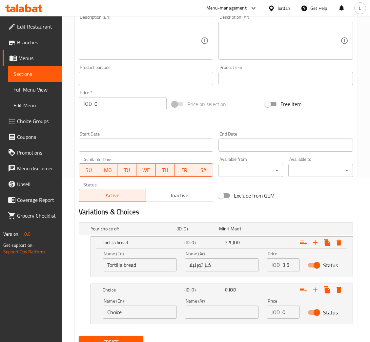
click at [221, 310] on input "text" at bounding box center [222, 311] width 74 height 13
type input "s"
click at [204, 310] on input "text" at bounding box center [222, 311] width 74 height 13
paste input "خبز الفرنسي"
type input "خبز الفرنسي"
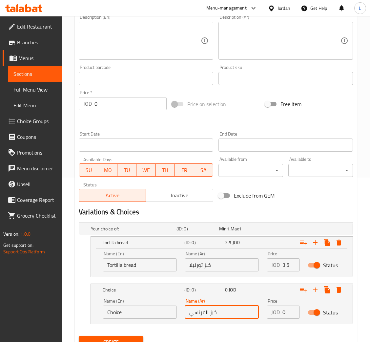
click at [136, 299] on div "Name (En) Choice Name (En)" at bounding box center [140, 308] width 74 height 20
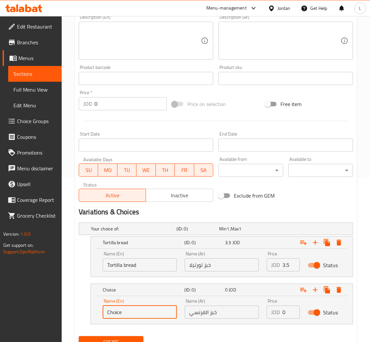
click at [139, 310] on input "Choice" at bounding box center [140, 311] width 74 height 13
paste input "French bread"
type input "French bread"
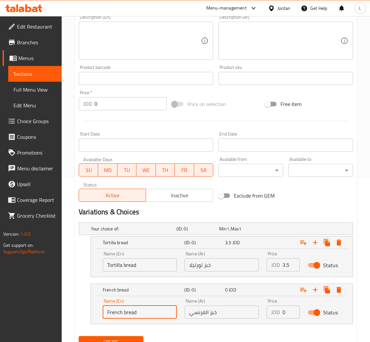
click at [288, 309] on input "0" at bounding box center [290, 311] width 17 height 13
type input "3.1"
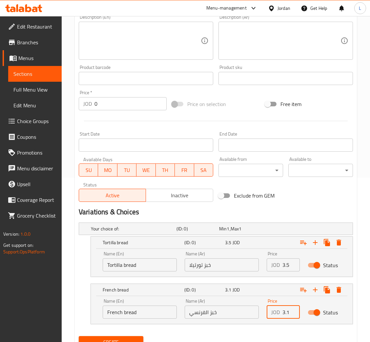
click at [79, 336] on button "Create" at bounding box center [111, 342] width 65 height 12
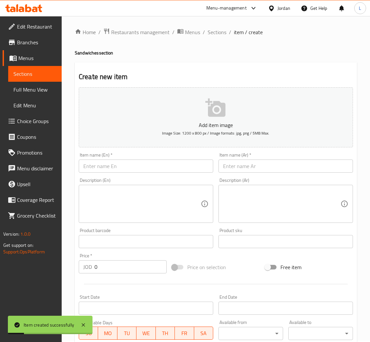
scroll to position [0, 0]
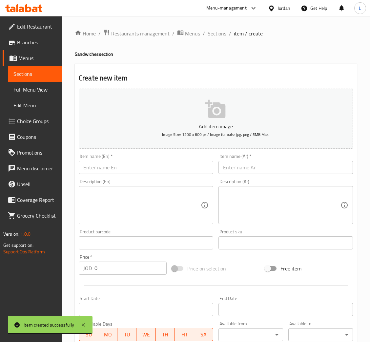
click at [132, 168] on input "text" at bounding box center [146, 167] width 134 height 13
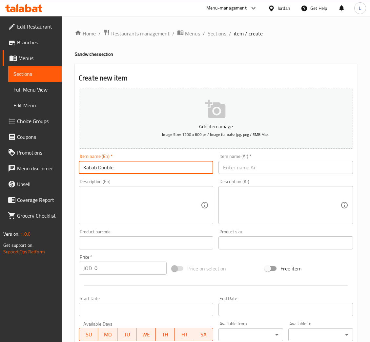
type input "Kabab Double"
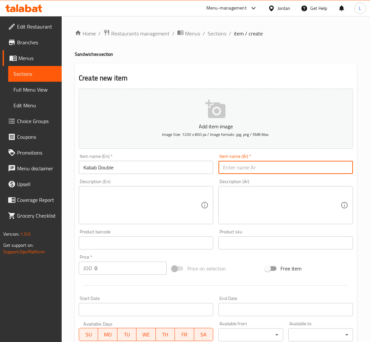
click at [283, 170] on input "text" at bounding box center [285, 167] width 134 height 13
type input "كباب دبل"
click at [137, 273] on input "0" at bounding box center [130, 267] width 72 height 13
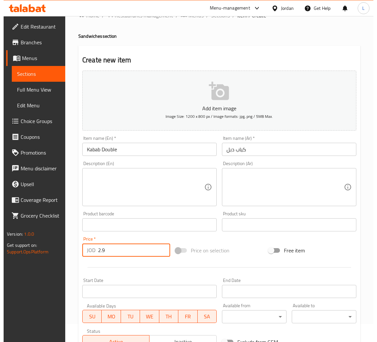
scroll to position [192, 0]
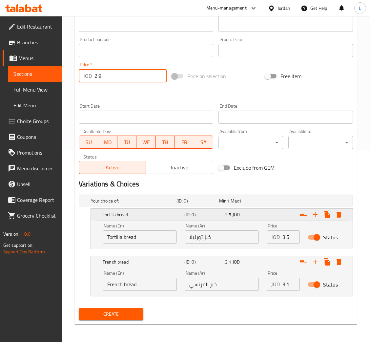
type input "2.9"
click at [340, 213] on icon "Expand" at bounding box center [338, 215] width 5 height 6
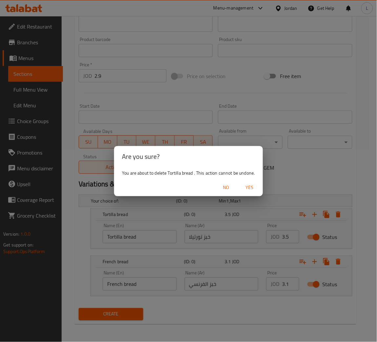
click at [254, 188] on span "Yes" at bounding box center [250, 187] width 16 height 8
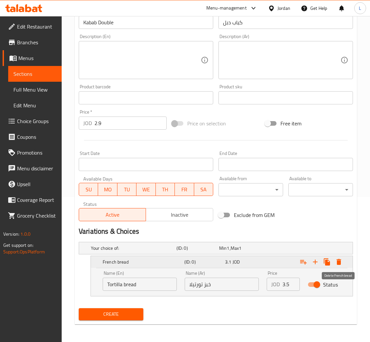
click at [336, 262] on icon "Expand" at bounding box center [339, 262] width 8 height 8
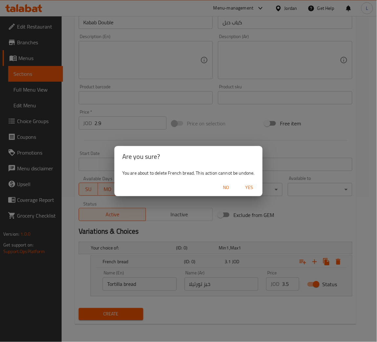
click at [249, 187] on span "Yes" at bounding box center [250, 187] width 16 height 8
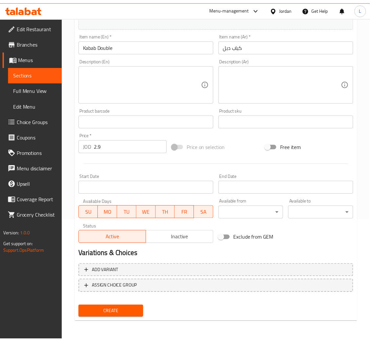
scroll to position [120, 0]
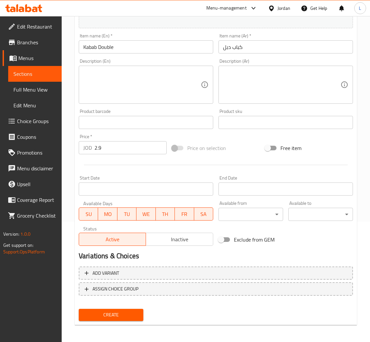
click at [122, 312] on span "Create" at bounding box center [111, 315] width 54 height 8
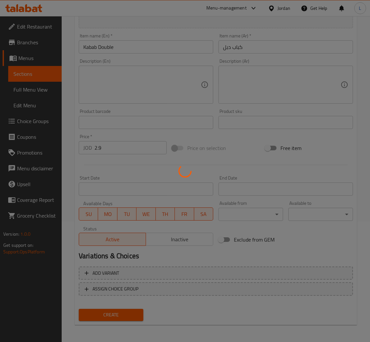
type input "0"
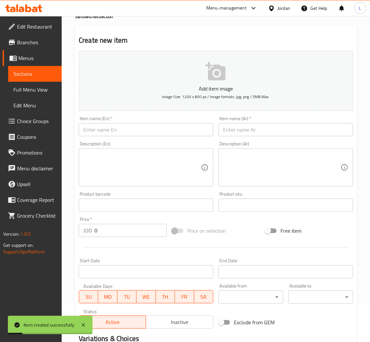
scroll to position [0, 0]
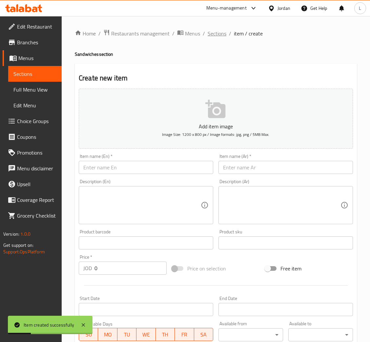
click at [220, 31] on span "Sections" at bounding box center [217, 34] width 19 height 8
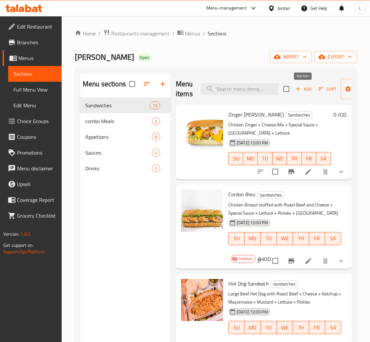
click at [300, 89] on icon "button" at bounding box center [298, 89] width 6 height 6
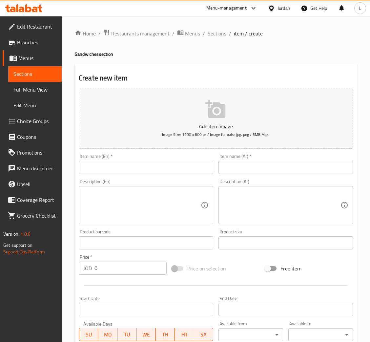
click at [108, 173] on input "text" at bounding box center [146, 167] width 134 height 13
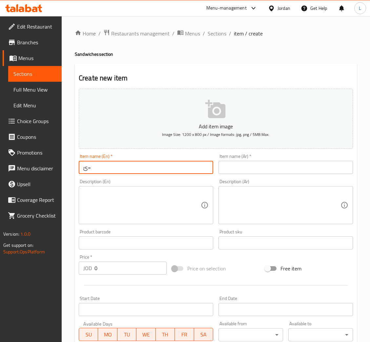
type input "ئ"
type input "Zinger buffalo"
click at [302, 162] on input "text" at bounding box center [285, 167] width 134 height 13
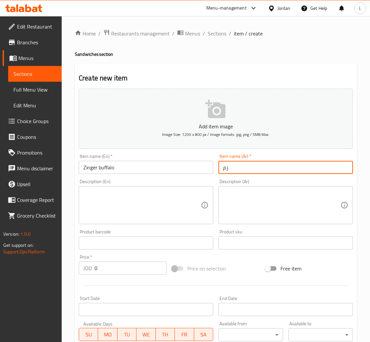
type input "ز"
type input "زنجر بافلو"
click at [121, 267] on input "0" at bounding box center [130, 267] width 72 height 13
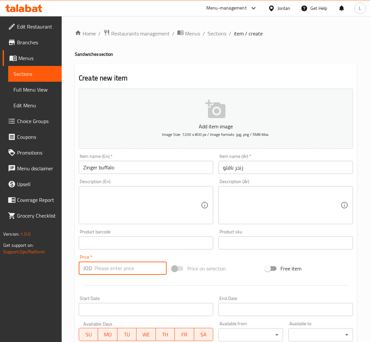
type input "0"
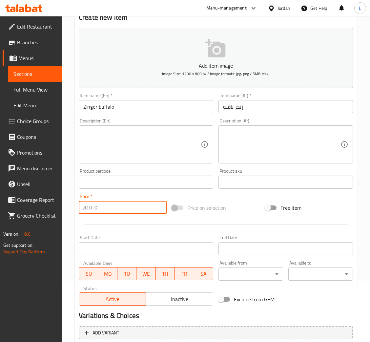
scroll to position [120, 0]
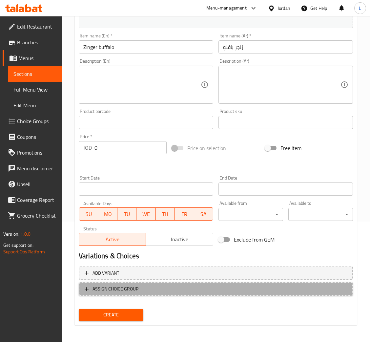
click at [215, 291] on span "ASSIGN CHOICE GROUP" at bounding box center [216, 289] width 262 height 8
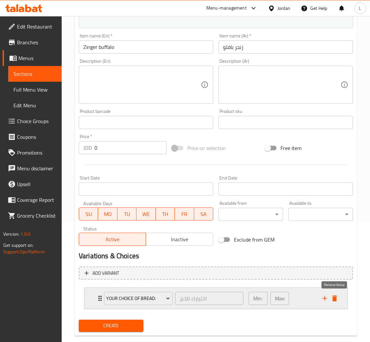
click at [333, 296] on icon "delete" at bounding box center [334, 298] width 5 height 6
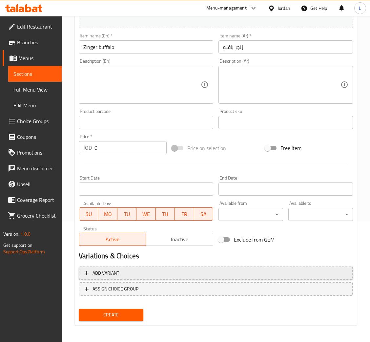
click at [257, 272] on span "Add variant" at bounding box center [216, 273] width 262 height 8
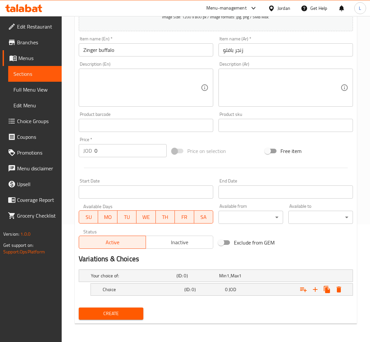
scroll to position [117, 0]
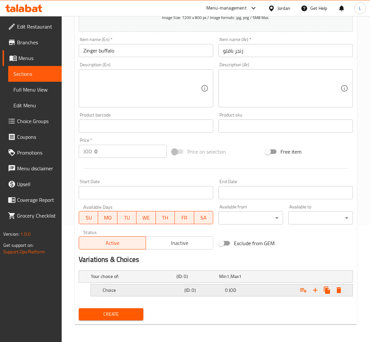
click at [249, 287] on div "0 JOD" at bounding box center [244, 290] width 38 height 7
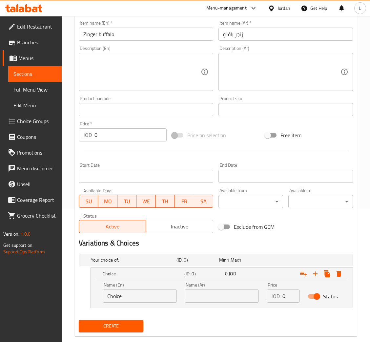
scroll to position [145, 0]
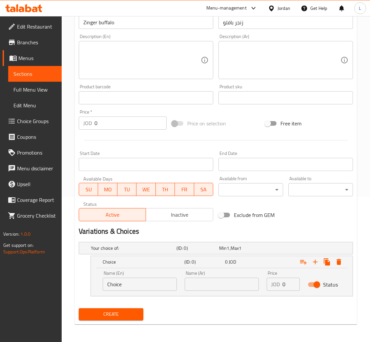
click at [230, 283] on input "text" at bounding box center [222, 283] width 74 height 13
type input "س"
paste input "خبز الفرنسي"
type input "خبز الفرنسي"
click at [153, 278] on input "Choice" at bounding box center [140, 283] width 74 height 13
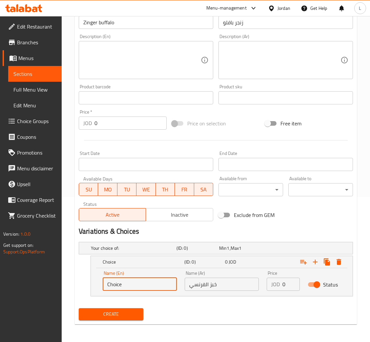
click at [153, 278] on input "Choice" at bounding box center [140, 283] width 74 height 13
paste input "French bread"
type input "French bread"
click at [285, 285] on input "0" at bounding box center [290, 283] width 17 height 13
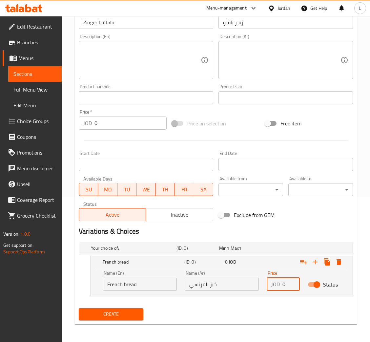
click at [285, 285] on input "0" at bounding box center [290, 283] width 17 height 13
type input "3.1"
click at [316, 261] on icon "Expand" at bounding box center [315, 261] width 5 height 5
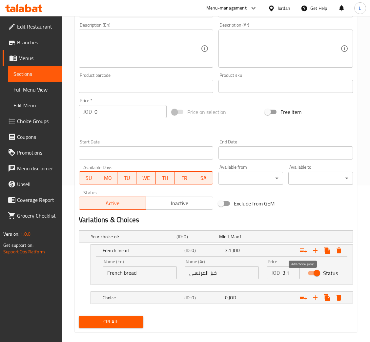
scroll to position [164, 0]
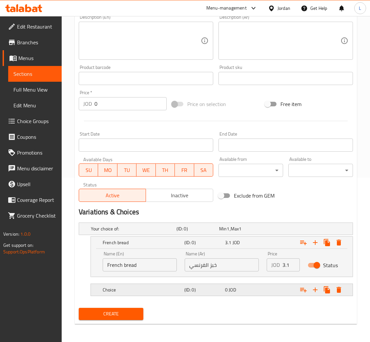
click at [230, 286] on span "JOD" at bounding box center [232, 289] width 7 height 9
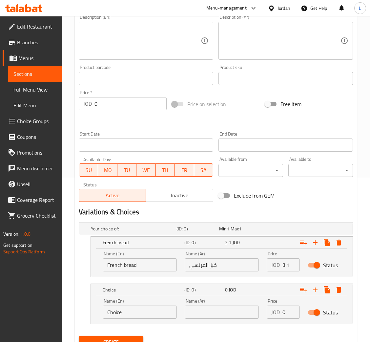
drag, startPoint x: 196, startPoint y: 314, endPoint x: 200, endPoint y: 314, distance: 4.3
click at [196, 314] on input "text" at bounding box center [222, 311] width 74 height 13
click at [185, 312] on input "text" at bounding box center [222, 311] width 74 height 13
click at [197, 309] on input "text" at bounding box center [222, 311] width 74 height 13
paste input "خبز تورتيلا"
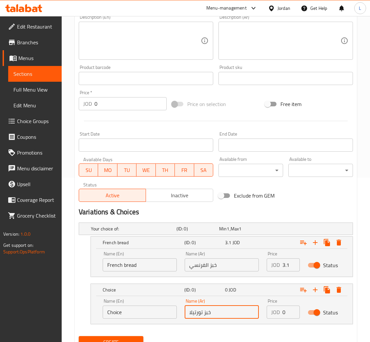
type input "خبز تورتيلا"
click at [147, 316] on input "Choice" at bounding box center [140, 311] width 74 height 13
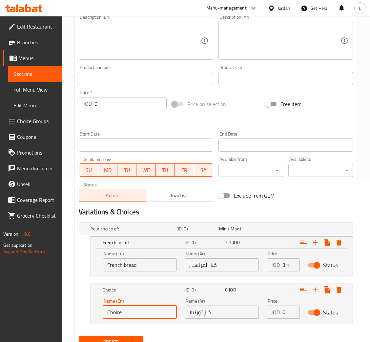
click at [147, 316] on input "Choice" at bounding box center [140, 311] width 74 height 13
paste input "Tortilla bread"
type input "Tortilla bread"
click at [282, 312] on input "0" at bounding box center [290, 311] width 17 height 13
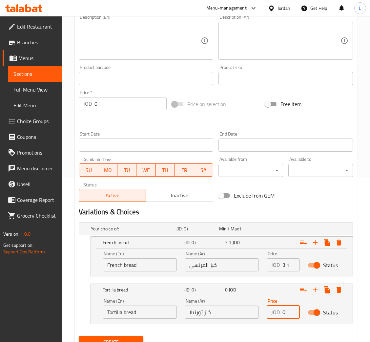
click at [282, 313] on input "0" at bounding box center [290, 311] width 17 height 13
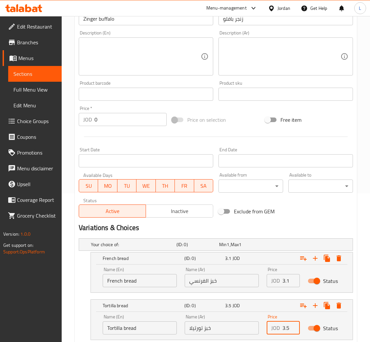
scroll to position [0, 0]
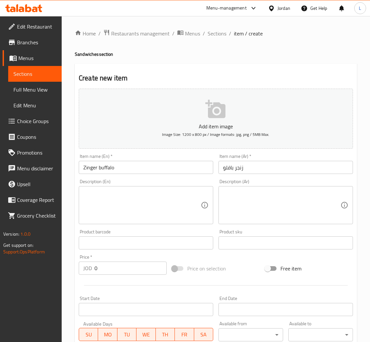
type input "3.5"
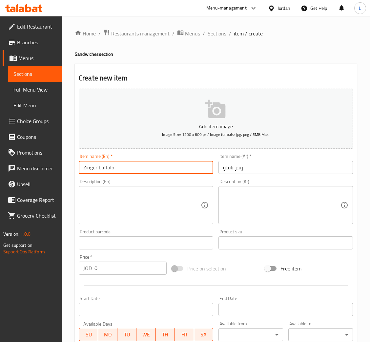
click at [127, 167] on input "Zinger buffalo" at bounding box center [146, 167] width 134 height 13
type input "Zinger b\"
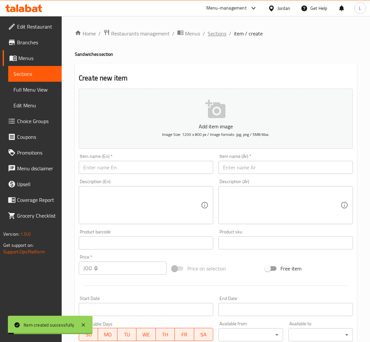
click at [222, 30] on span "Sections" at bounding box center [217, 34] width 19 height 8
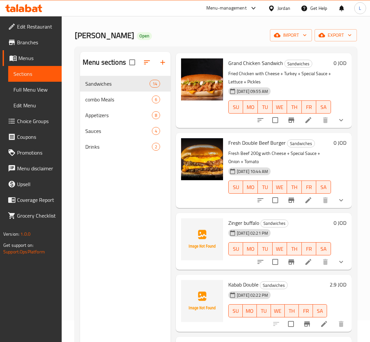
scroll to position [92, 0]
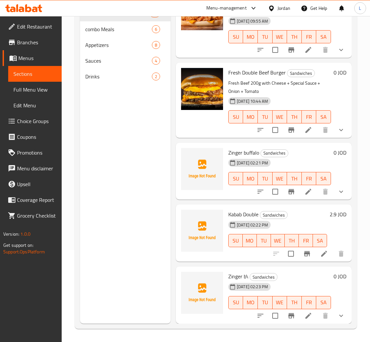
click at [308, 310] on li at bounding box center [308, 316] width 18 height 12
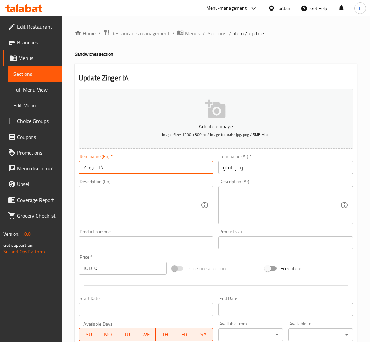
drag, startPoint x: 145, startPoint y: 170, endPoint x: 150, endPoint y: 166, distance: 6.8
click at [149, 167] on input "Zinger b\" at bounding box center [146, 167] width 134 height 13
type input "Zinger bbq"
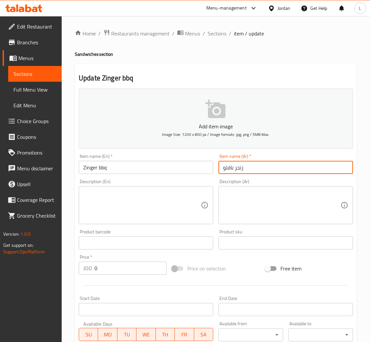
click at [261, 169] on input "زنجر بافلو" at bounding box center [285, 167] width 134 height 13
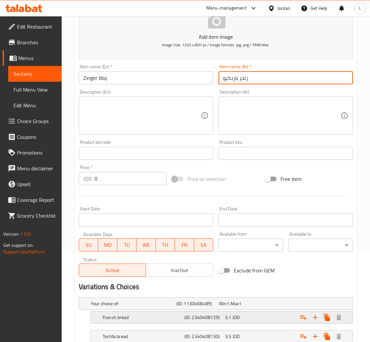
scroll to position [136, 0]
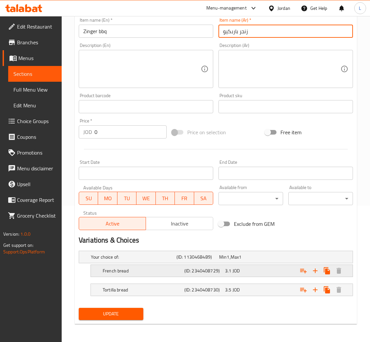
type input "زنجر باربكيو"
click at [273, 267] on div "Expand" at bounding box center [305, 270] width 82 height 14
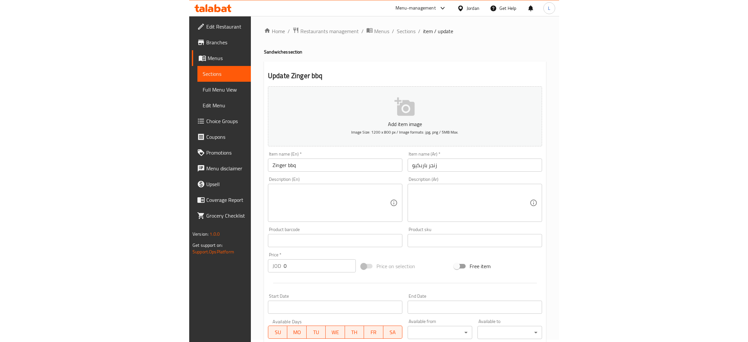
scroll to position [0, 0]
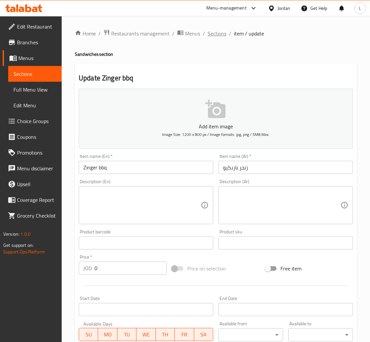
click at [215, 30] on span "Sections" at bounding box center [217, 34] width 19 height 8
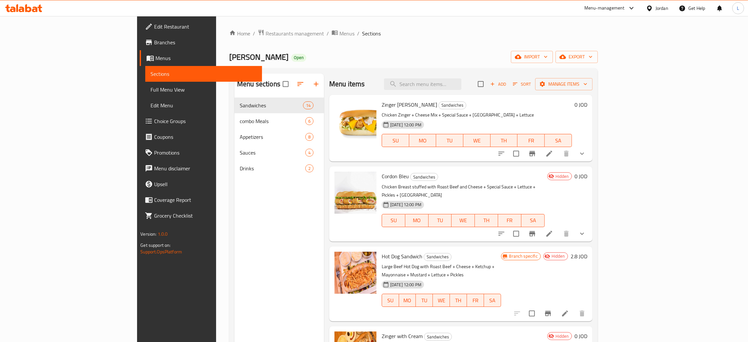
click at [15, 5] on icon at bounding box center [23, 8] width 37 height 8
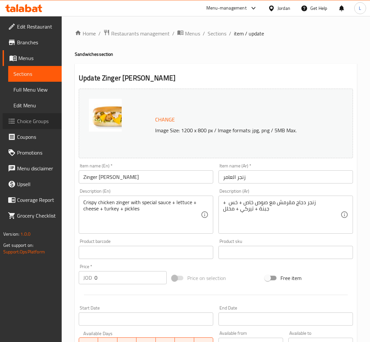
click at [36, 119] on span "Choice Groups" at bounding box center [36, 121] width 39 height 8
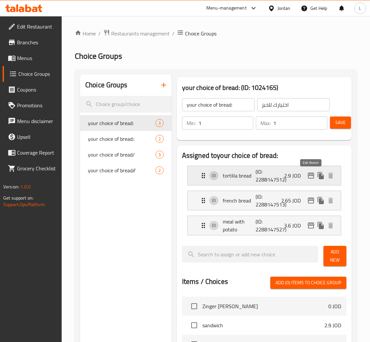
click at [310, 176] on icon "edit" at bounding box center [311, 176] width 8 height 8
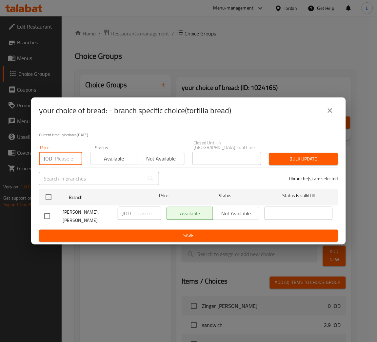
click at [65, 161] on input "number" at bounding box center [69, 158] width 28 height 13
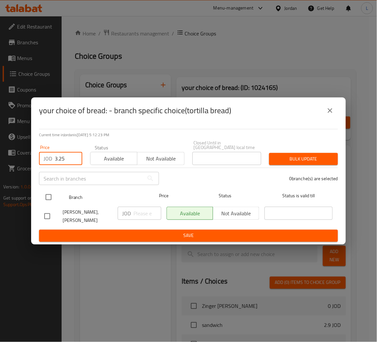
type input "3.25"
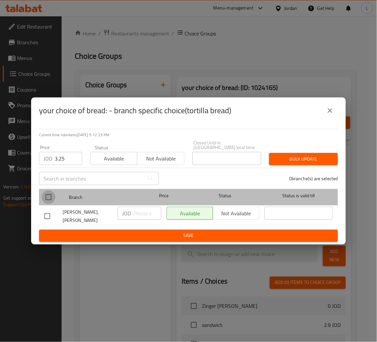
click at [49, 203] on input "checkbox" at bounding box center [49, 197] width 14 height 14
checkbox input "true"
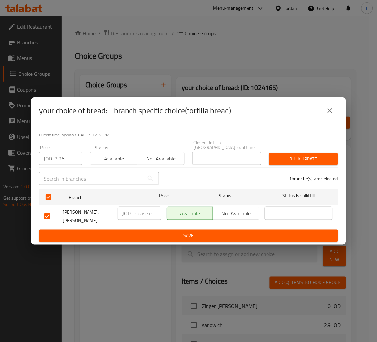
click at [294, 163] on span "Bulk update" at bounding box center [303, 159] width 58 height 8
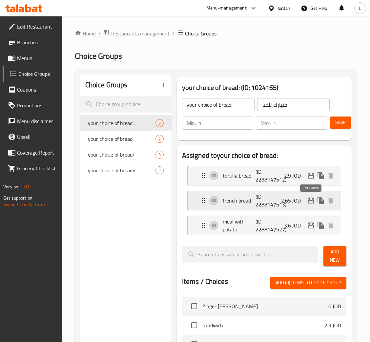
click at [308, 203] on icon "edit" at bounding box center [311, 200] width 7 height 6
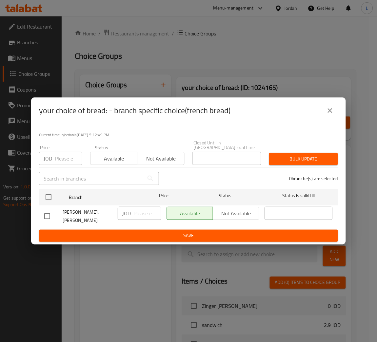
click at [62, 158] on input "number" at bounding box center [69, 158] width 28 height 13
click at [328, 114] on icon "close" at bounding box center [330, 111] width 8 height 8
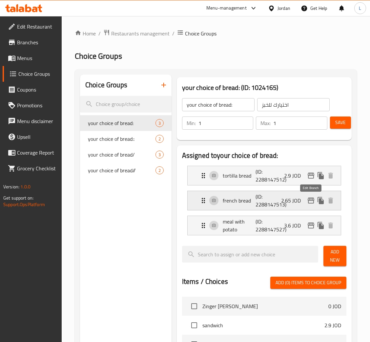
click at [310, 200] on icon "edit" at bounding box center [311, 200] width 8 height 8
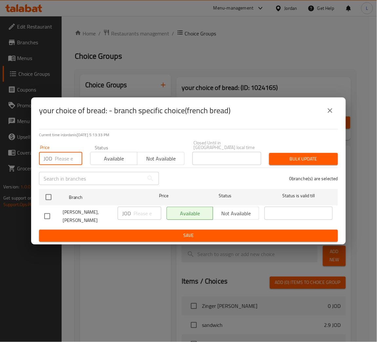
click at [58, 154] on input "number" at bounding box center [69, 158] width 28 height 13
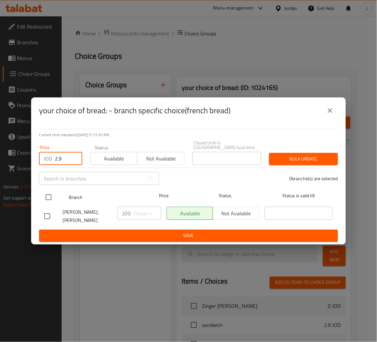
type input "2.9"
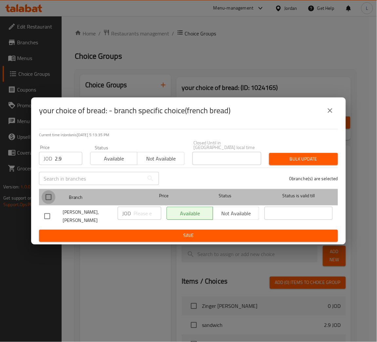
click at [44, 202] on input "checkbox" at bounding box center [49, 197] width 14 height 14
checkbox input "true"
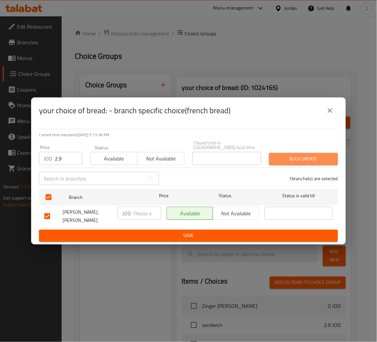
click at [286, 163] on span "Bulk update" at bounding box center [303, 159] width 58 height 8
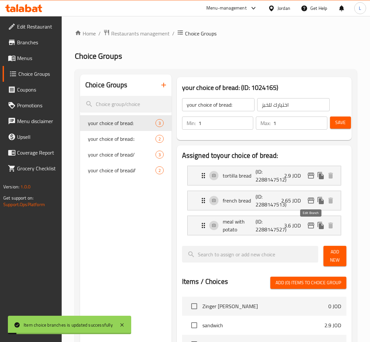
click at [314, 228] on icon "edit" at bounding box center [311, 225] width 7 height 6
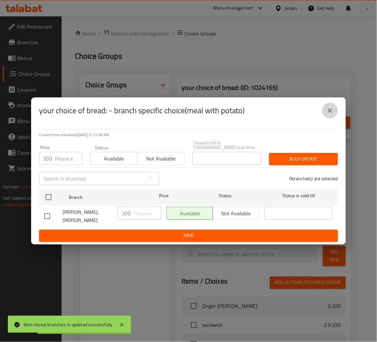
click at [332, 114] on icon "close" at bounding box center [330, 111] width 8 height 8
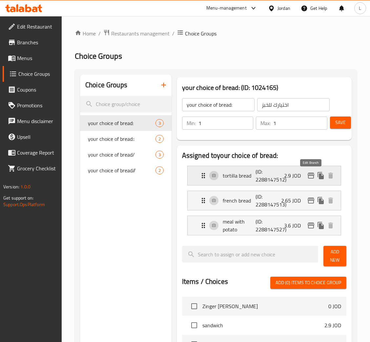
click at [314, 178] on icon "edit" at bounding box center [311, 176] width 8 height 8
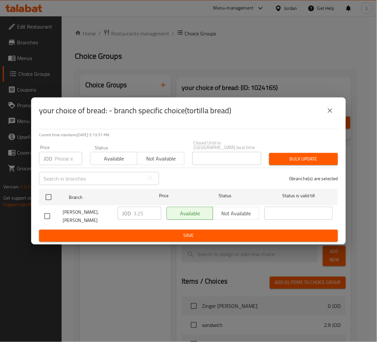
click at [333, 114] on icon "close" at bounding box center [330, 111] width 8 height 8
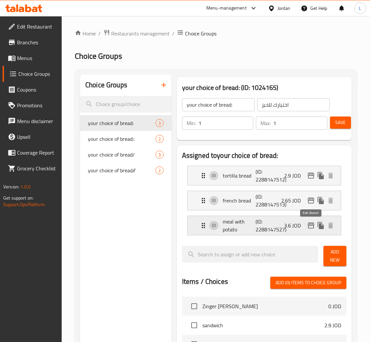
click at [310, 226] on icon "edit" at bounding box center [311, 225] width 8 height 8
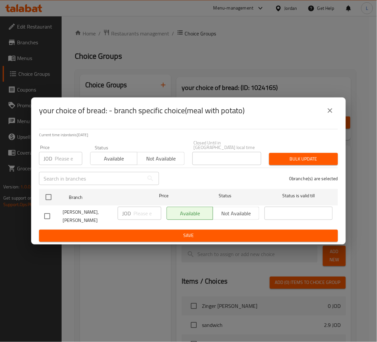
click at [54, 158] on div "JOD Price" at bounding box center [60, 158] width 43 height 13
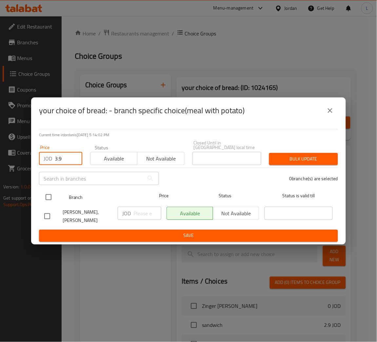
type input "3.9"
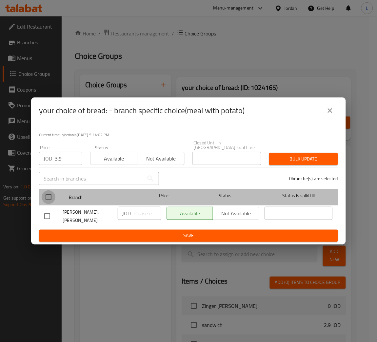
drag, startPoint x: 53, startPoint y: 196, endPoint x: 98, endPoint y: 191, distance: 44.7
click at [52, 196] on input "checkbox" at bounding box center [49, 197] width 14 height 14
checkbox input "true"
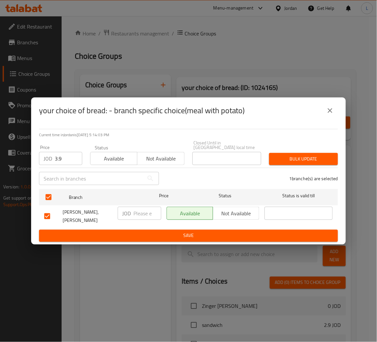
click at [292, 152] on div "Bulk update" at bounding box center [303, 159] width 77 height 20
click at [293, 162] on span "Bulk update" at bounding box center [303, 159] width 58 height 8
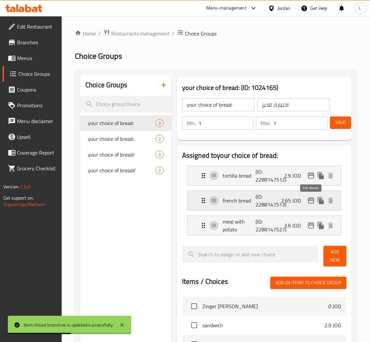
click at [310, 201] on icon "edit" at bounding box center [311, 200] width 8 height 8
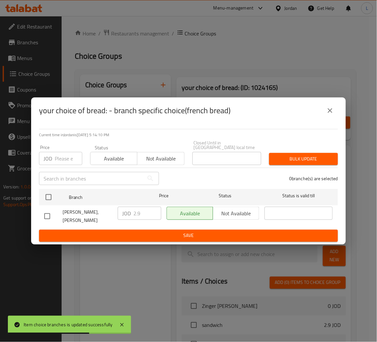
click at [328, 113] on icon "close" at bounding box center [330, 111] width 8 height 8
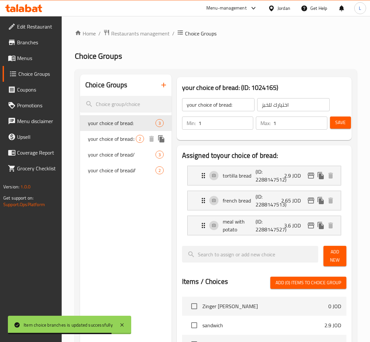
click at [103, 137] on span "your choice of bread::" at bounding box center [112, 139] width 48 height 8
type input "your choice of bread::"
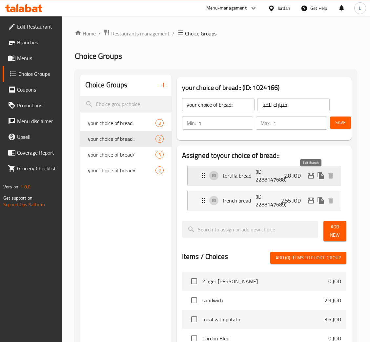
click at [309, 176] on icon "edit" at bounding box center [311, 176] width 7 height 6
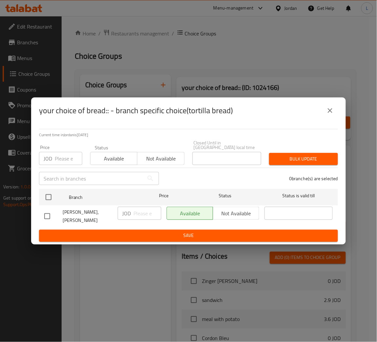
click at [68, 161] on input "number" at bounding box center [69, 158] width 28 height 13
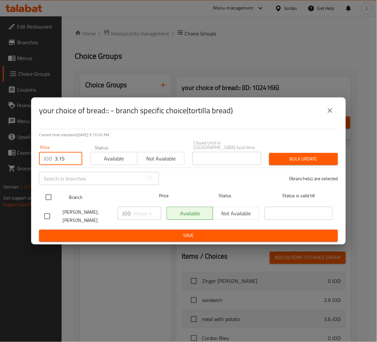
type input "3.15"
click at [52, 194] on input "checkbox" at bounding box center [49, 197] width 14 height 14
checkbox input "true"
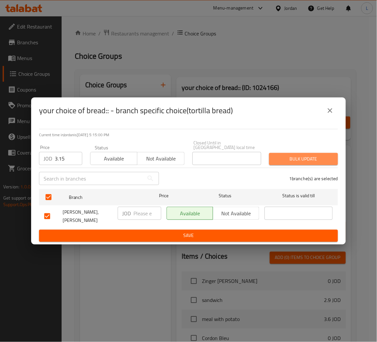
click at [323, 160] on span "Bulk update" at bounding box center [303, 159] width 58 height 8
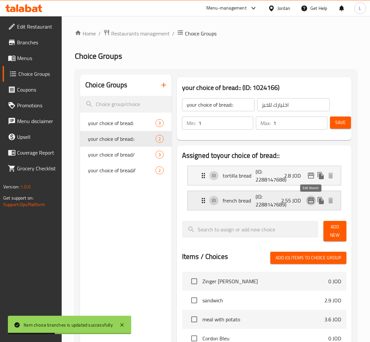
click at [310, 203] on icon "edit" at bounding box center [311, 200] width 7 height 6
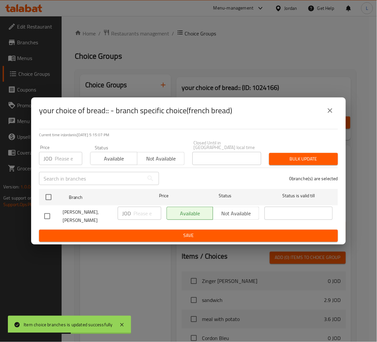
click at [61, 160] on input "number" at bounding box center [69, 158] width 28 height 13
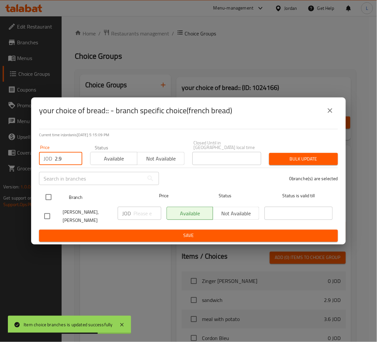
type input "2.9"
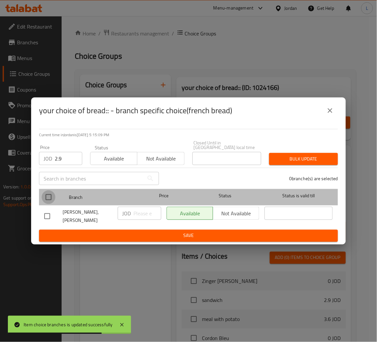
click at [52, 197] on input "checkbox" at bounding box center [49, 197] width 14 height 14
checkbox input "true"
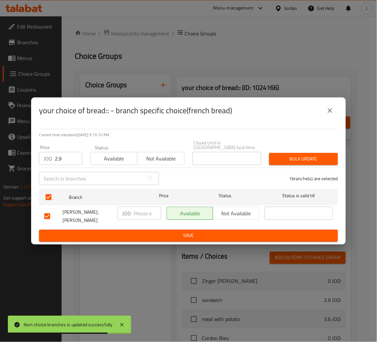
click at [300, 155] on span "Bulk update" at bounding box center [303, 159] width 58 height 8
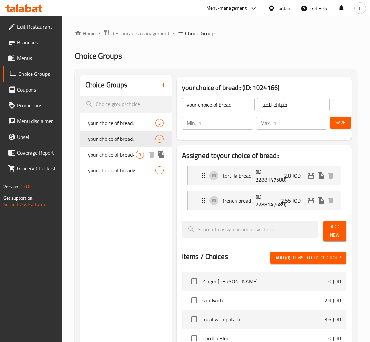
click at [114, 152] on span "your choice of bread/" at bounding box center [112, 155] width 48 height 8
type input "your choice of bread/"
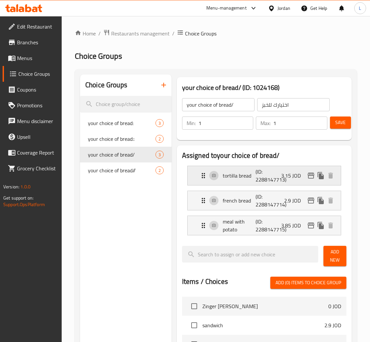
click at [308, 174] on icon "edit" at bounding box center [311, 176] width 8 height 8
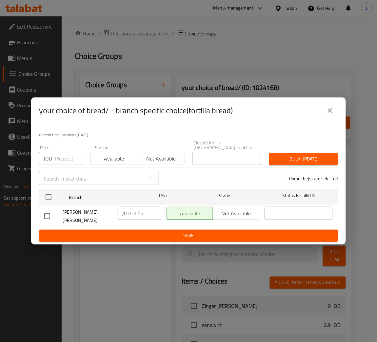
click at [62, 160] on input "number" at bounding box center [69, 158] width 28 height 13
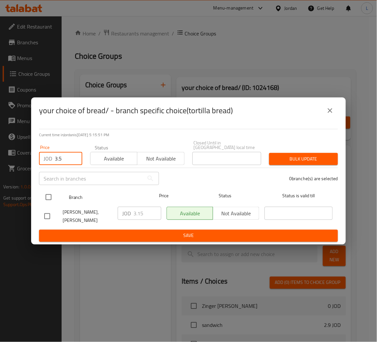
type input "3.5"
click at [51, 194] on input "checkbox" at bounding box center [49, 197] width 14 height 14
checkbox input "true"
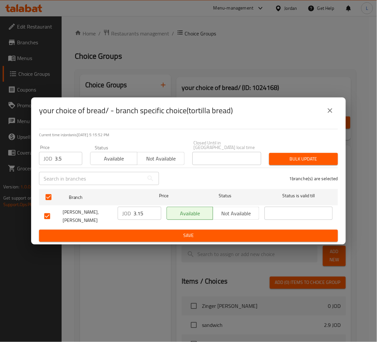
click at [296, 157] on span "Bulk update" at bounding box center [303, 159] width 58 height 8
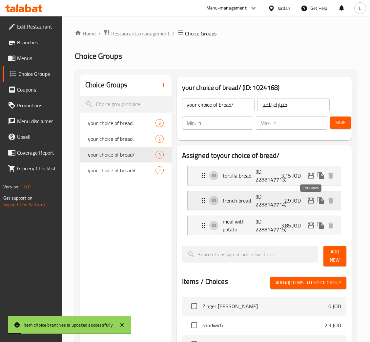
click at [314, 200] on icon "edit" at bounding box center [311, 200] width 7 height 6
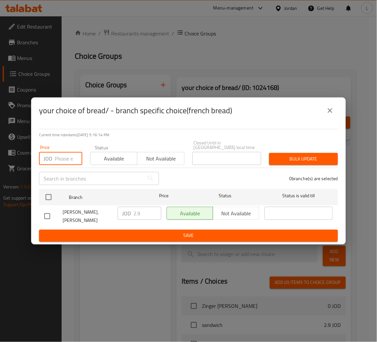
click at [64, 159] on input "number" at bounding box center [69, 158] width 28 height 13
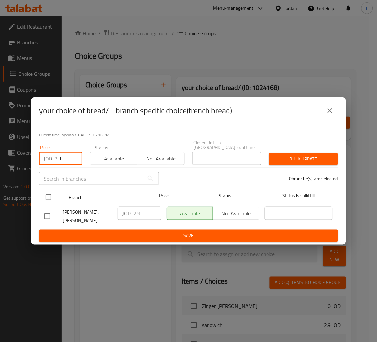
type input "3.1"
drag, startPoint x: 45, startPoint y: 197, endPoint x: 113, endPoint y: 200, distance: 68.3
click at [44, 197] on input "checkbox" at bounding box center [49, 197] width 14 height 14
checkbox input "true"
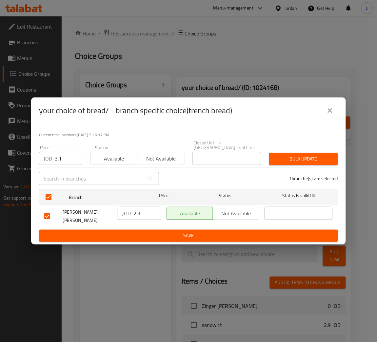
click at [311, 161] on span "Bulk update" at bounding box center [303, 159] width 58 height 8
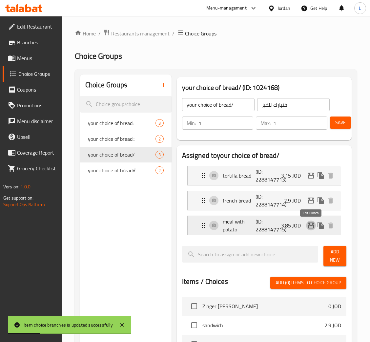
click at [311, 224] on icon "edit" at bounding box center [311, 225] width 7 height 6
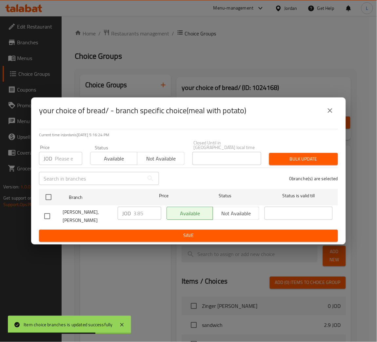
click at [66, 158] on input "number" at bounding box center [69, 158] width 28 height 13
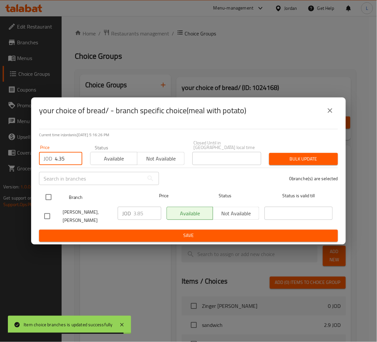
type input "4.35"
click at [46, 193] on input "checkbox" at bounding box center [49, 197] width 14 height 14
checkbox input "true"
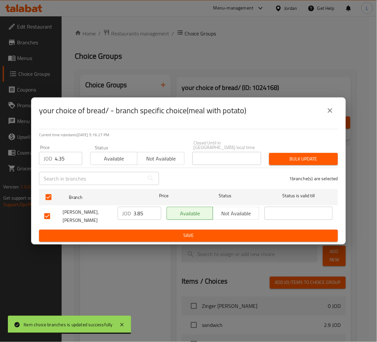
click at [298, 162] on span "Bulk update" at bounding box center [303, 159] width 58 height 8
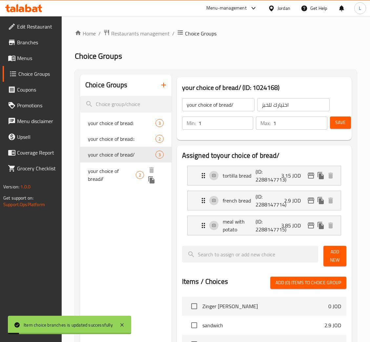
click at [111, 172] on span "your choice of bread//" at bounding box center [112, 175] width 48 height 16
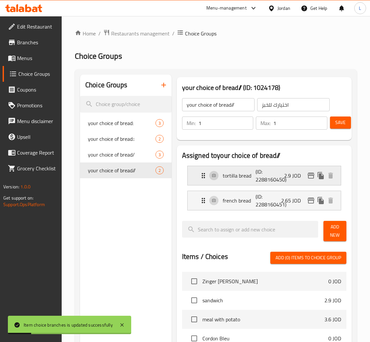
click at [308, 175] on icon "edit" at bounding box center [311, 176] width 7 height 6
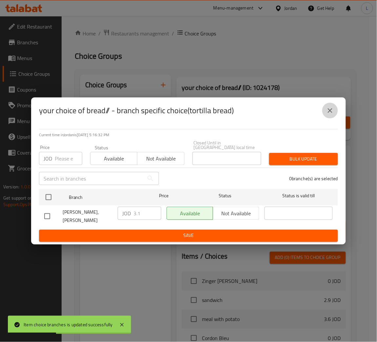
click at [329, 114] on icon "close" at bounding box center [330, 111] width 8 height 8
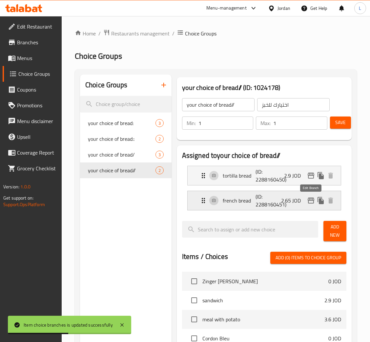
click at [308, 202] on icon "edit" at bounding box center [311, 200] width 7 height 6
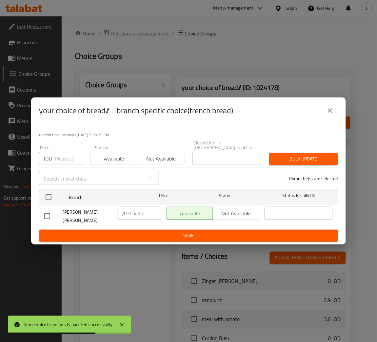
click at [330, 113] on icon "close" at bounding box center [330, 110] width 5 height 5
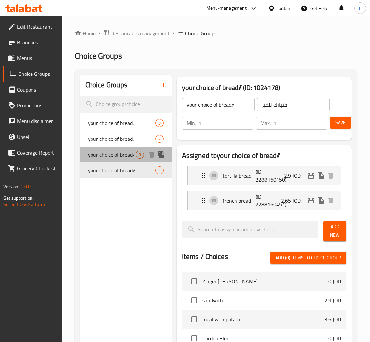
click at [109, 156] on span "your choice of bread/" at bounding box center [112, 155] width 48 height 8
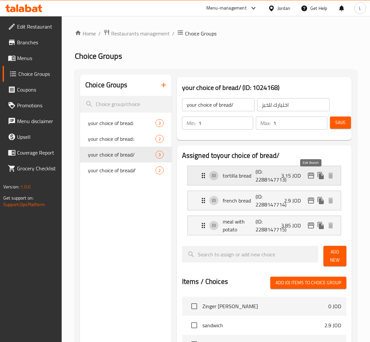
click at [308, 174] on icon "edit" at bounding box center [311, 176] width 7 height 6
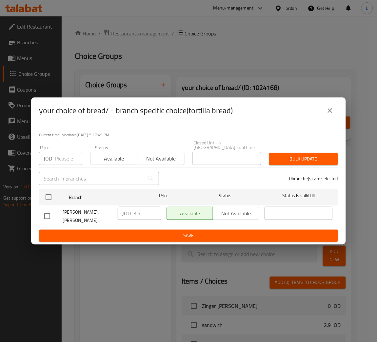
click at [331, 112] on icon "close" at bounding box center [330, 111] width 8 height 8
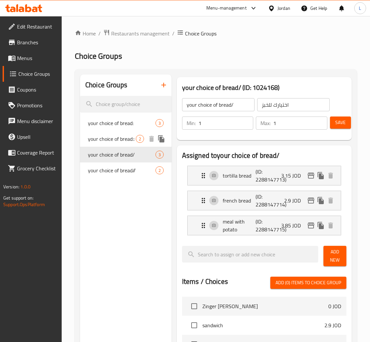
click at [123, 140] on span "your choice of bread::" at bounding box center [112, 139] width 48 height 8
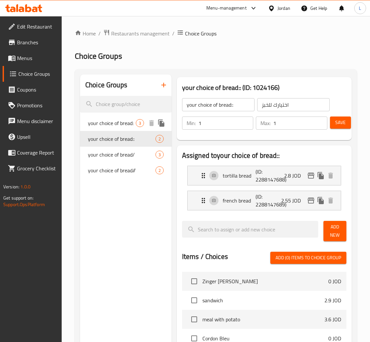
click at [115, 124] on span "your choice of bread:" at bounding box center [112, 123] width 48 height 8
type input "your choice of bread:"
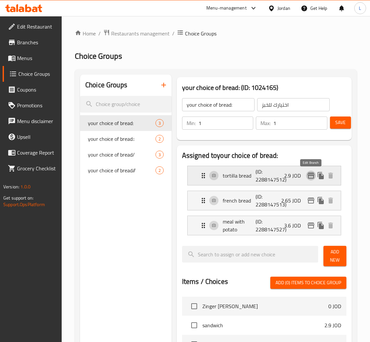
click at [312, 174] on icon "edit" at bounding box center [311, 176] width 7 height 6
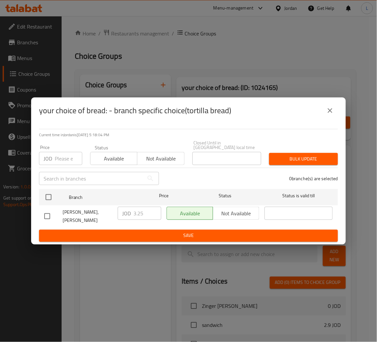
click at [328, 114] on icon "close" at bounding box center [330, 111] width 8 height 8
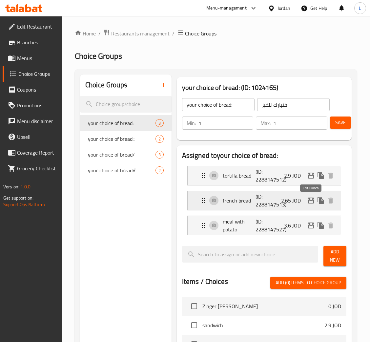
click at [312, 199] on icon "edit" at bounding box center [311, 200] width 7 height 6
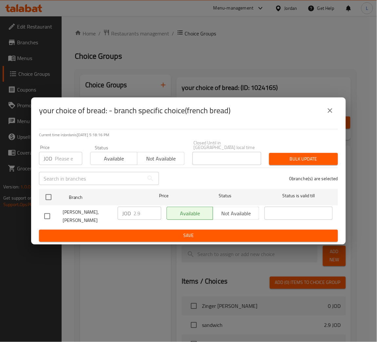
click at [332, 114] on icon "close" at bounding box center [330, 111] width 8 height 8
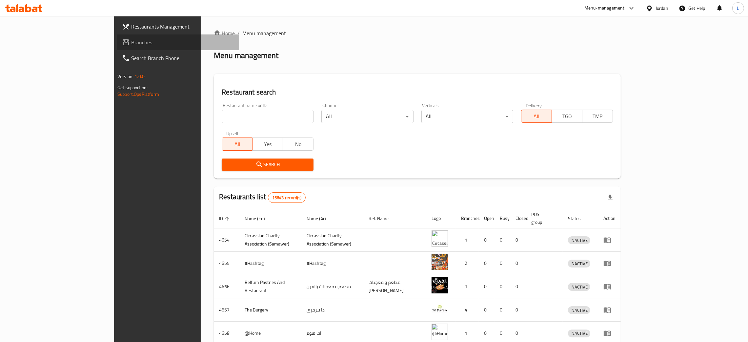
click at [117, 47] on link "Branches" at bounding box center [178, 42] width 122 height 16
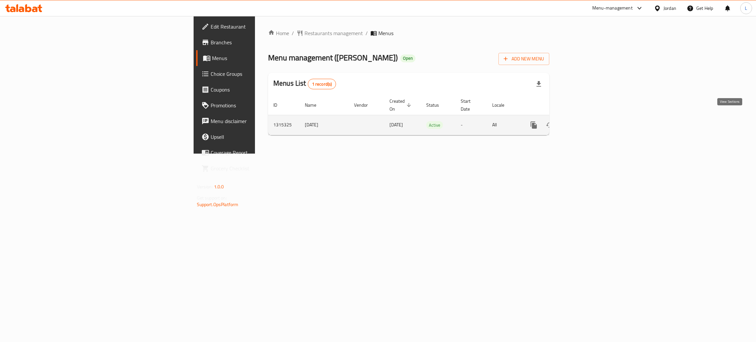
click at [585, 121] on icon "enhanced table" at bounding box center [581, 125] width 8 height 8
